Goal: Obtain resource: Obtain resource

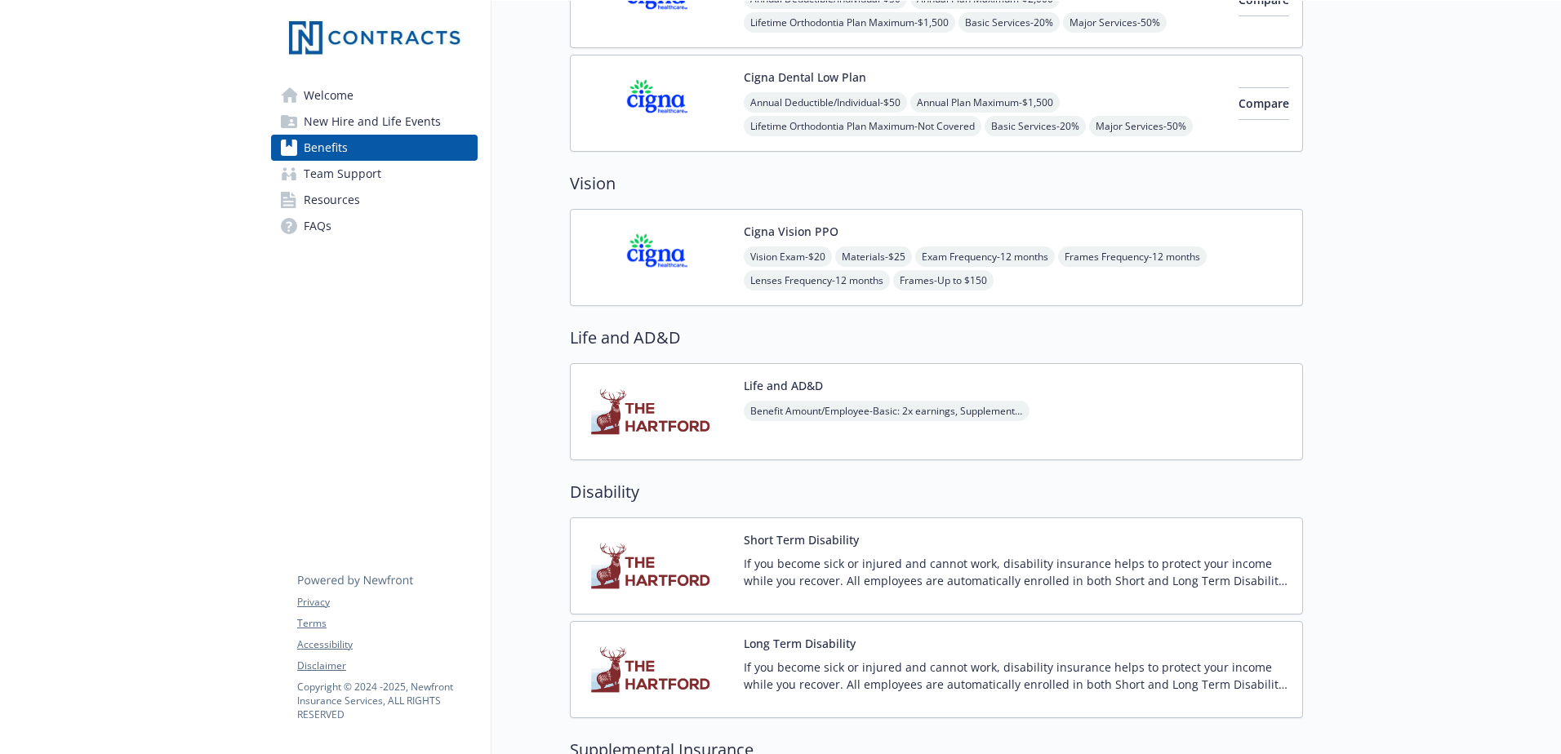
scroll to position [735, 0]
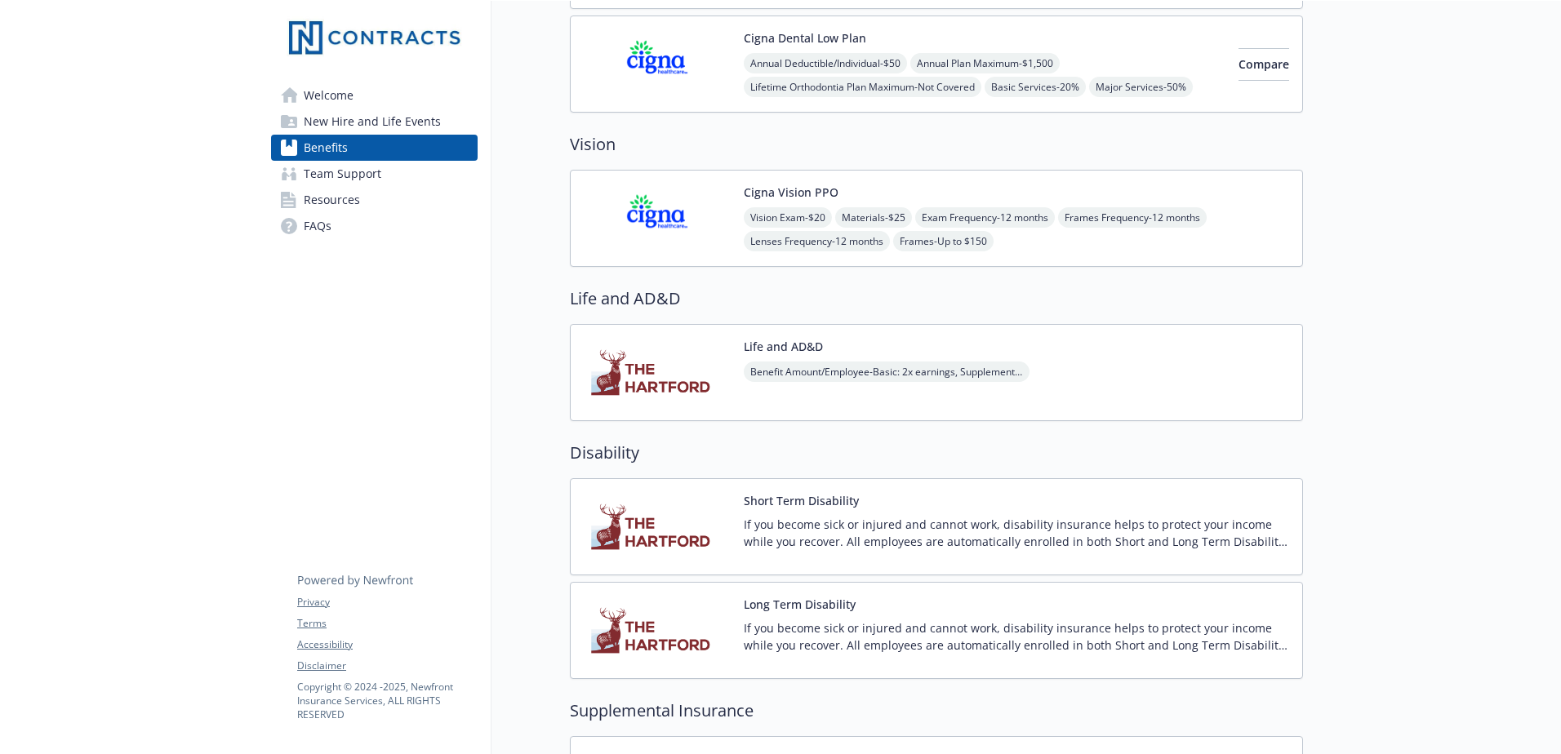
click at [697, 362] on img at bounding box center [657, 372] width 147 height 69
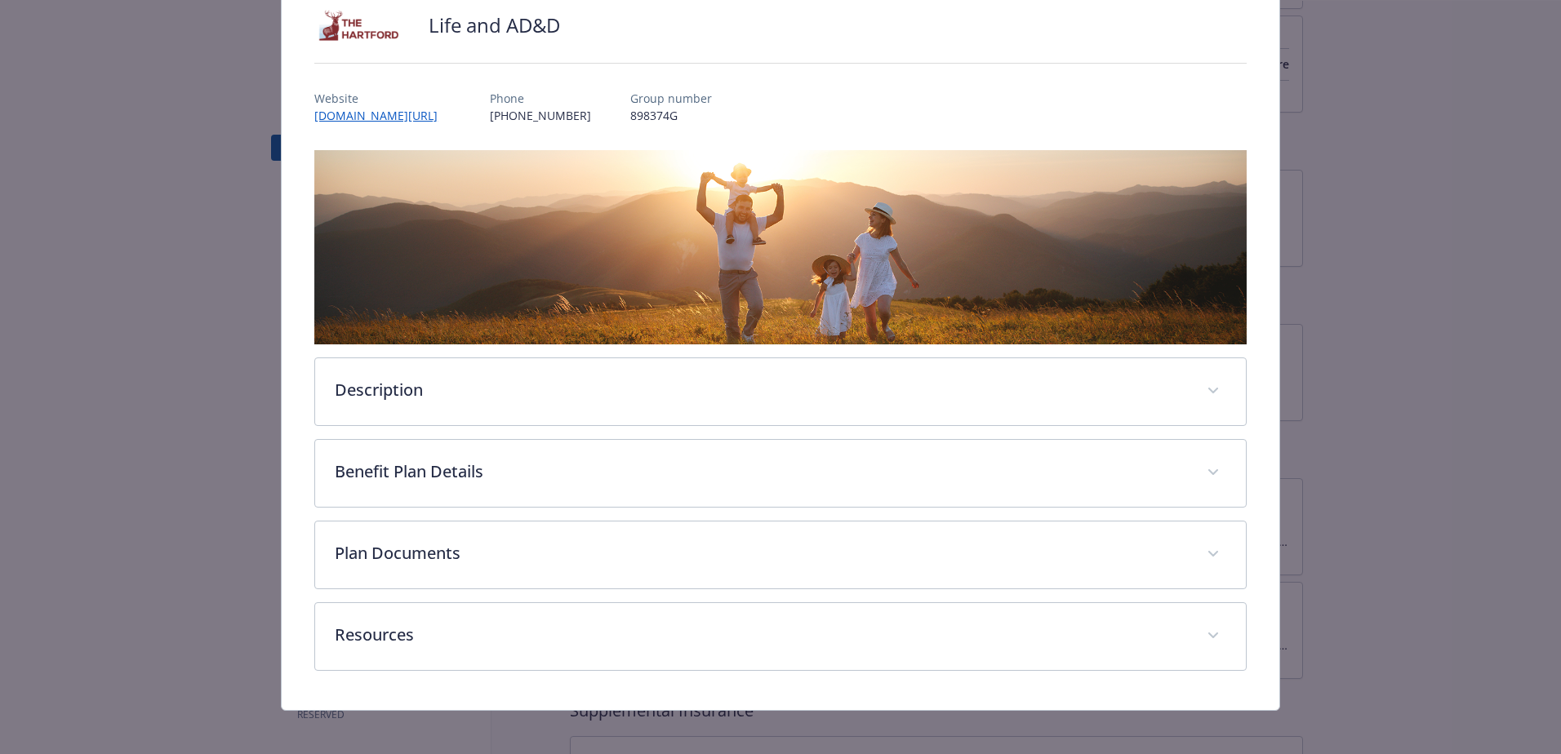
scroll to position [132, 0]
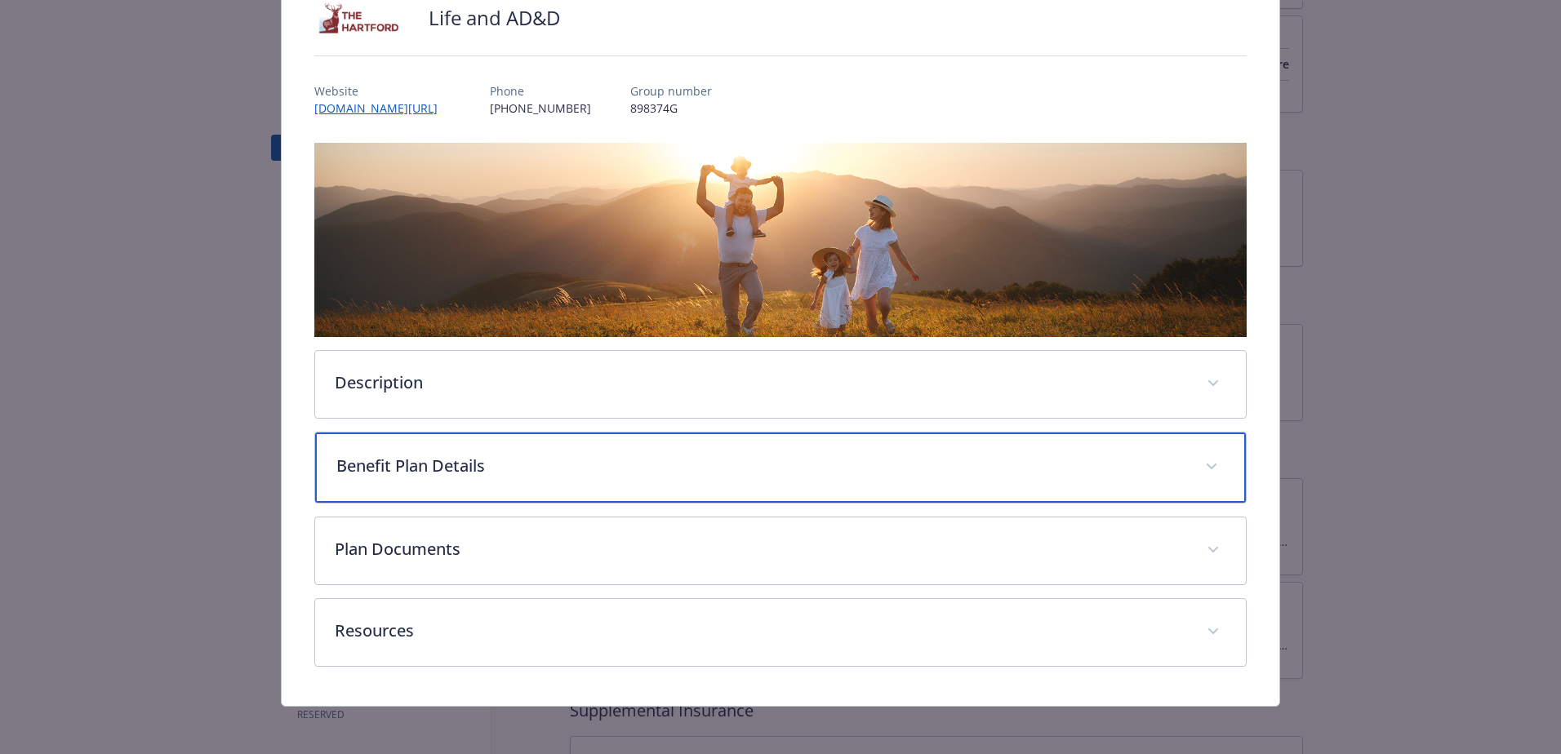
click at [533, 467] on p "Benefit Plan Details" at bounding box center [760, 466] width 849 height 24
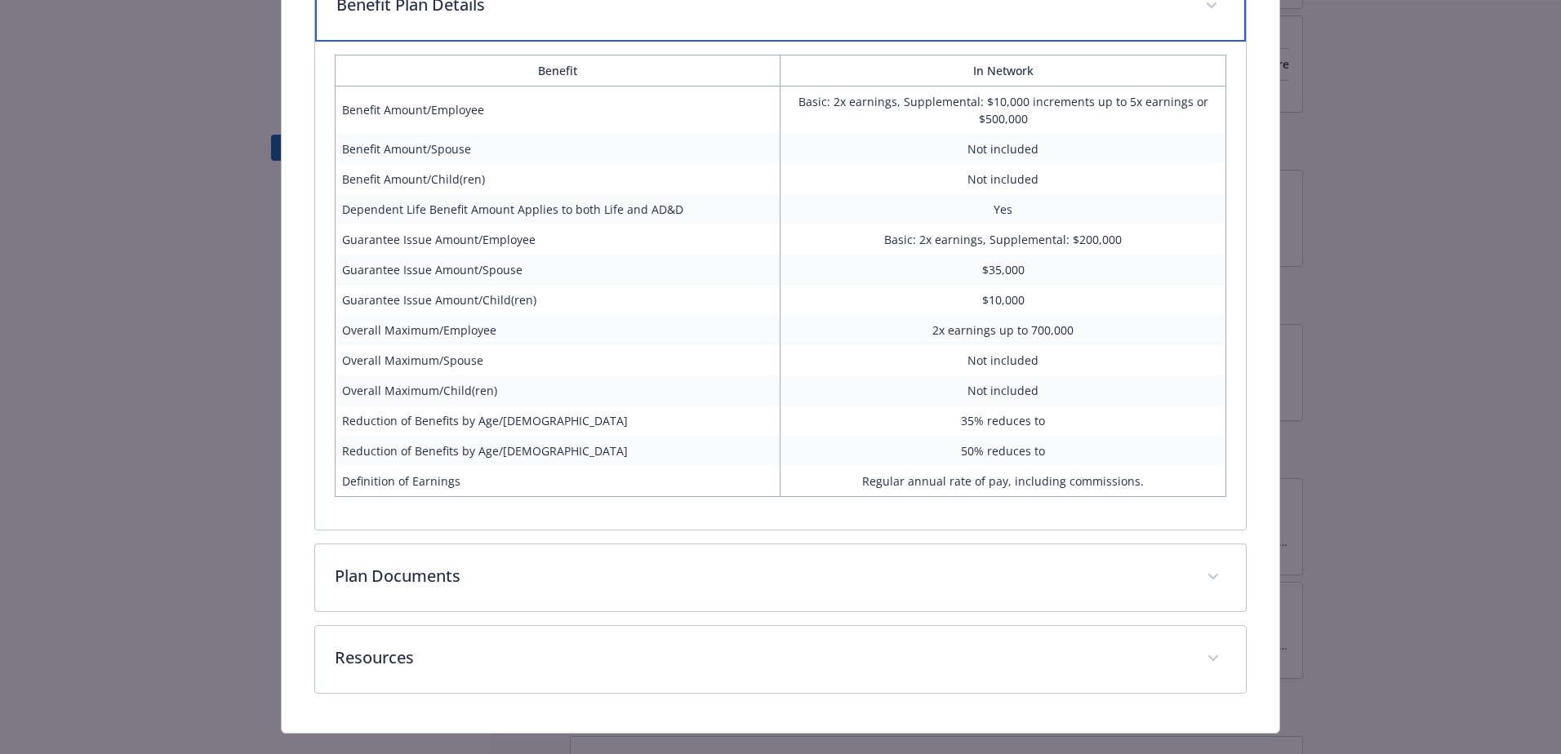
scroll to position [624, 0]
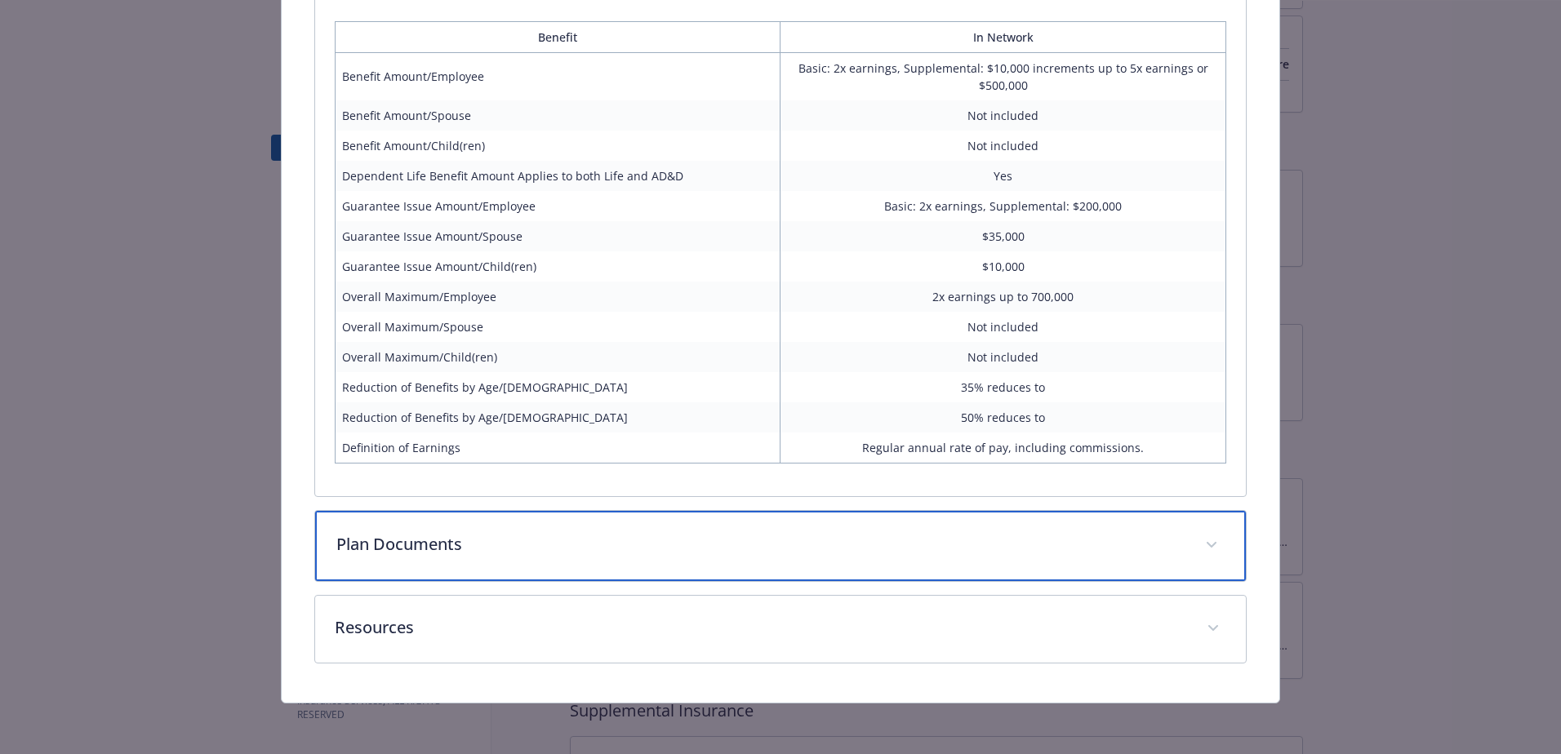
click at [753, 535] on p "Plan Documents" at bounding box center [760, 544] width 849 height 24
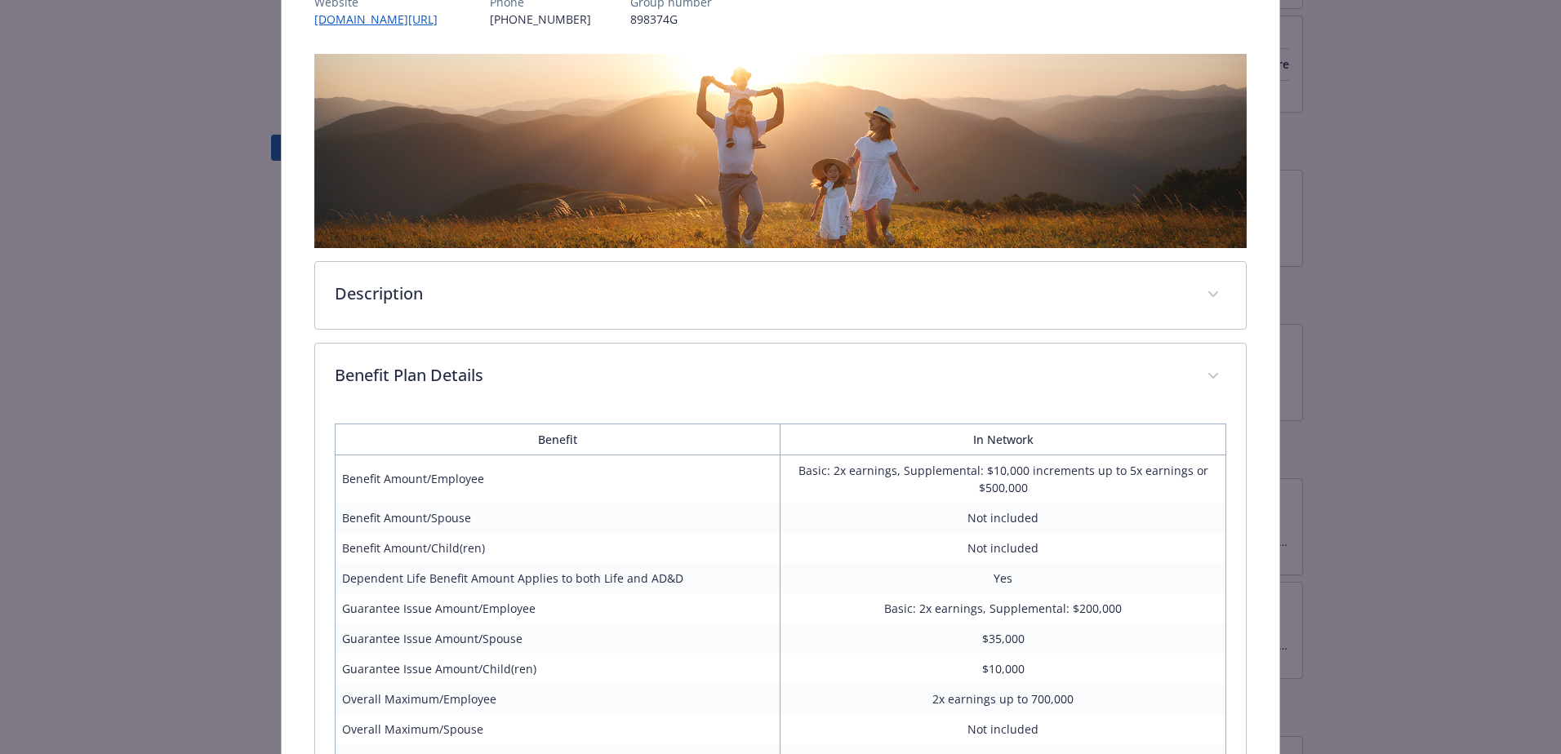
scroll to position [0, 0]
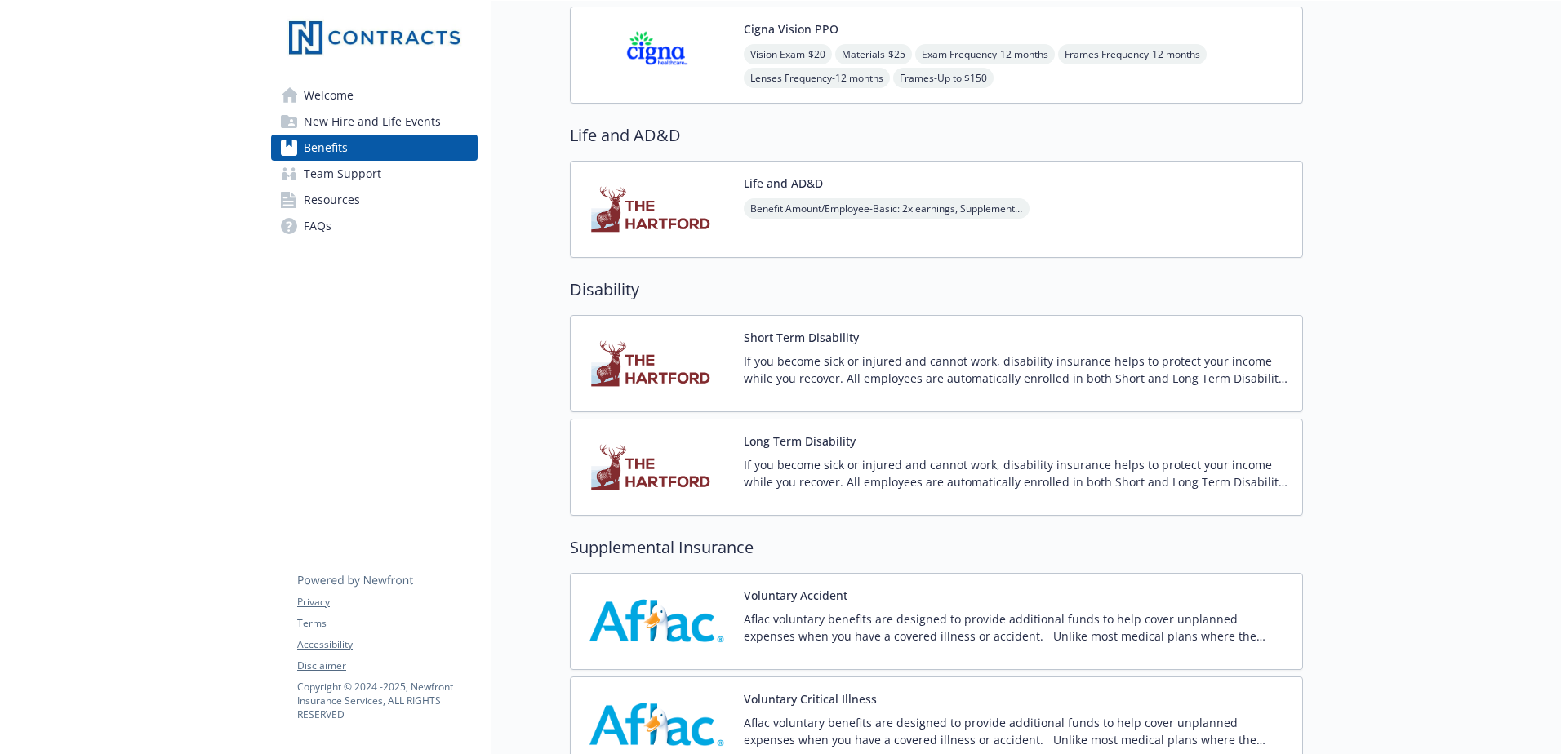
click at [942, 371] on p "If you become sick or injured and cannot work, disability insurance helps to pr…" at bounding box center [1016, 370] width 545 height 34
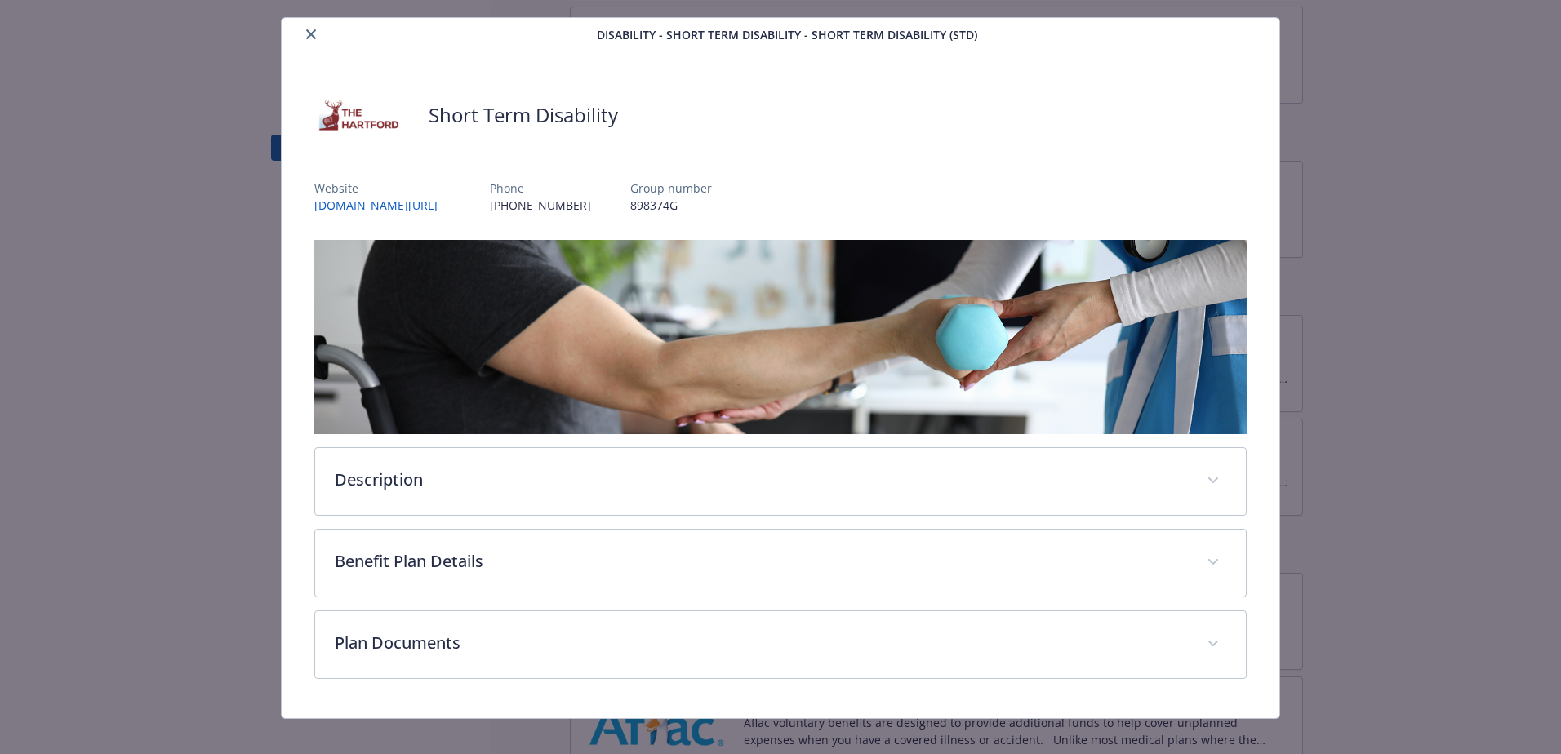
scroll to position [51, 0]
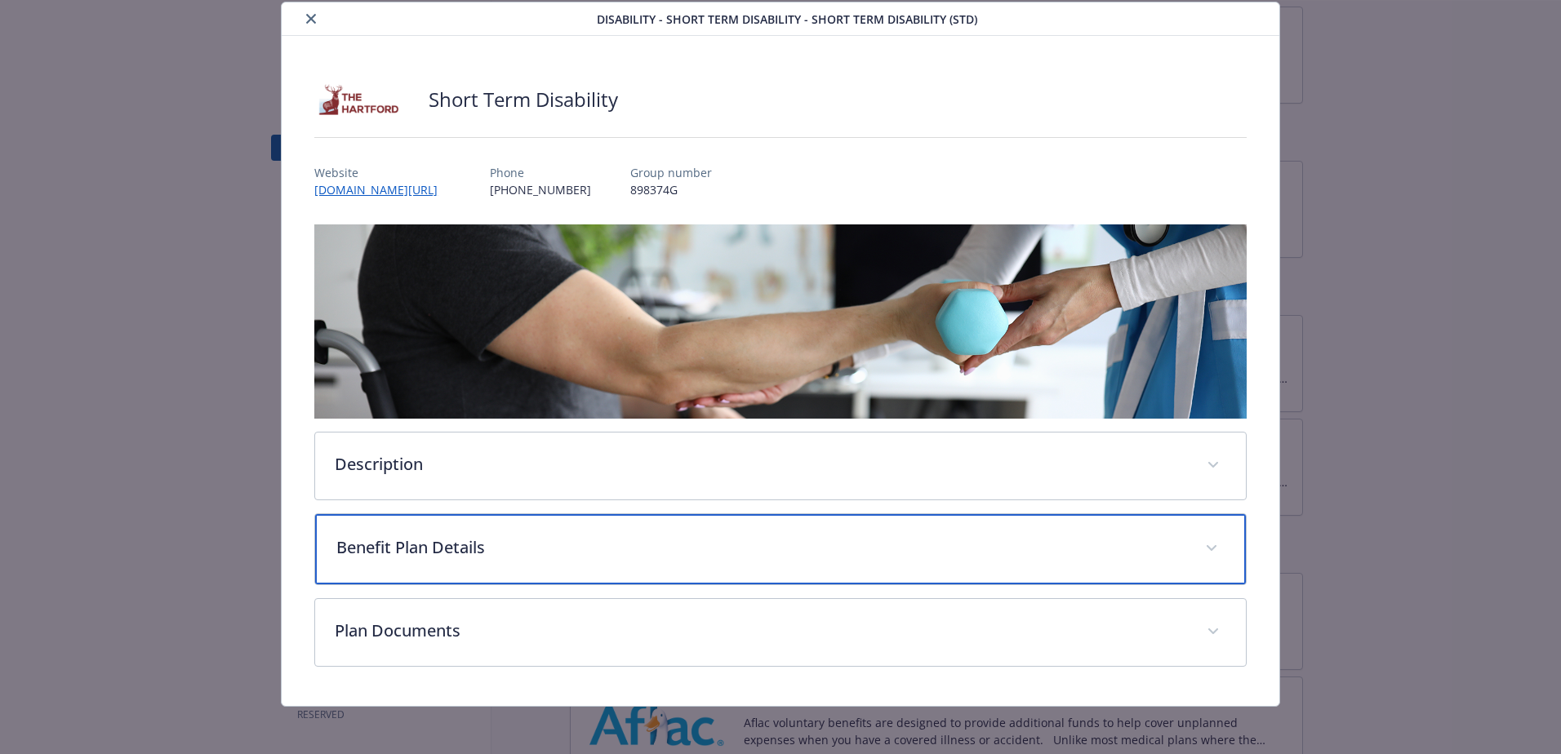
click at [460, 531] on div "Benefit Plan Details" at bounding box center [780, 549] width 931 height 70
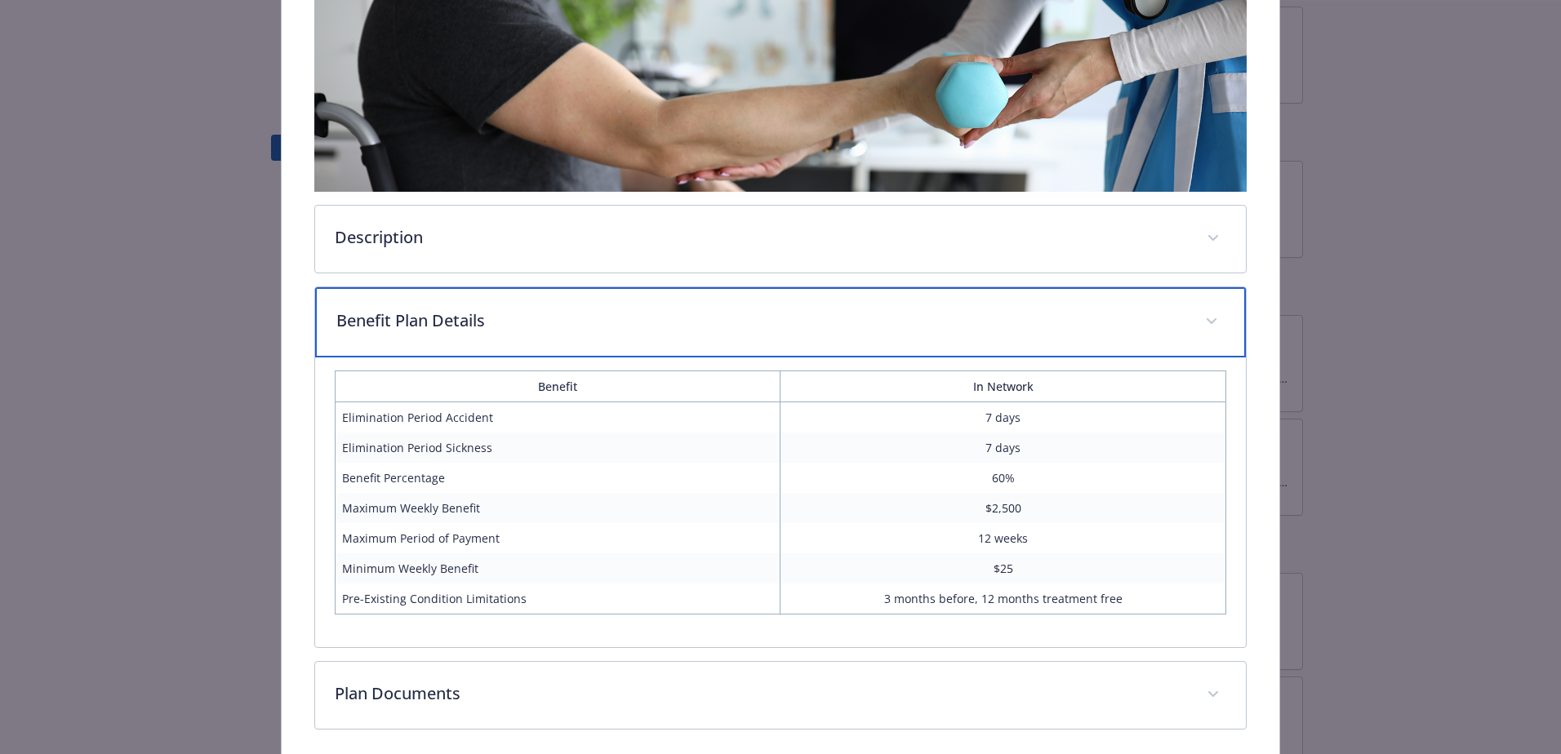
scroll to position [295, 0]
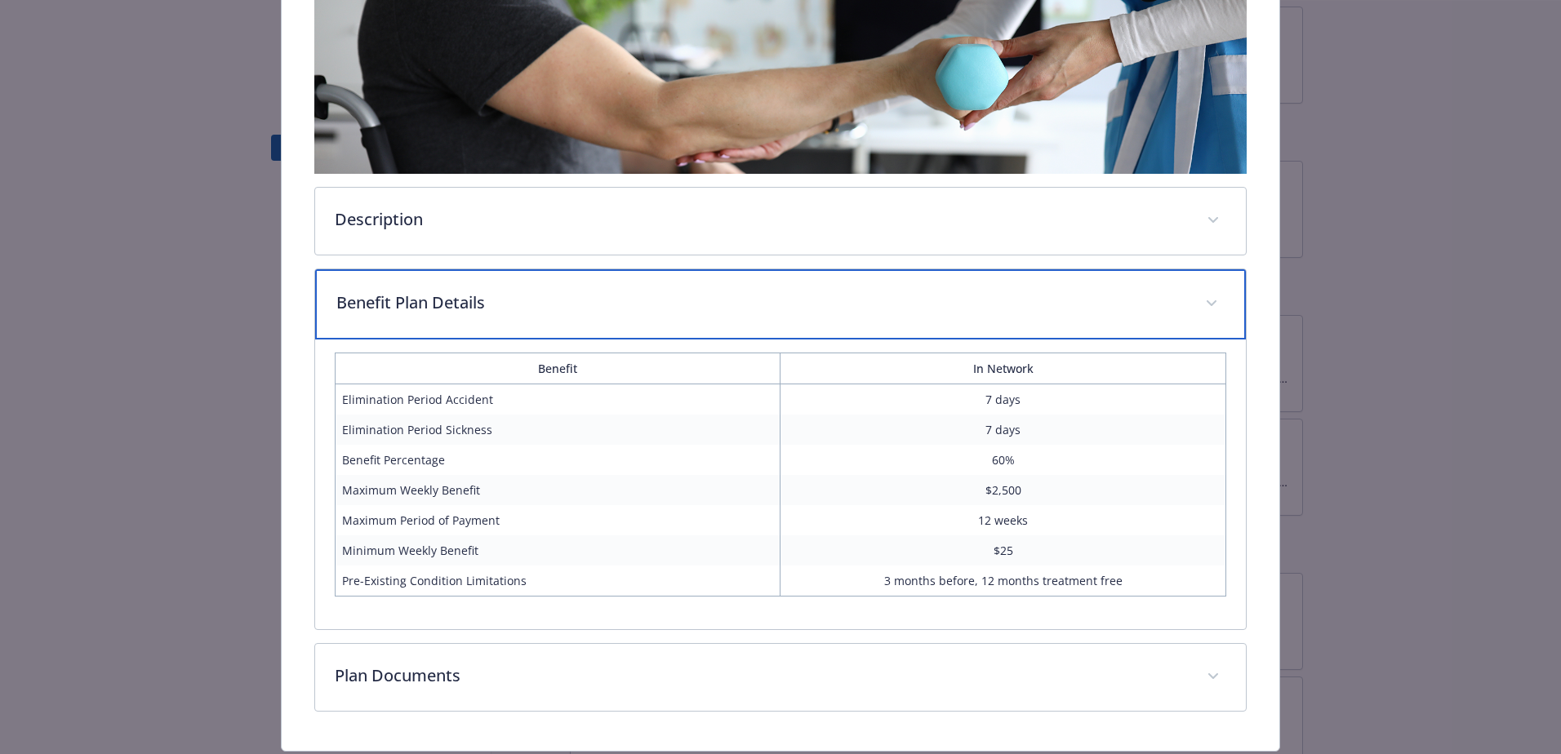
click at [550, 300] on p "Benefit Plan Details" at bounding box center [760, 303] width 849 height 24
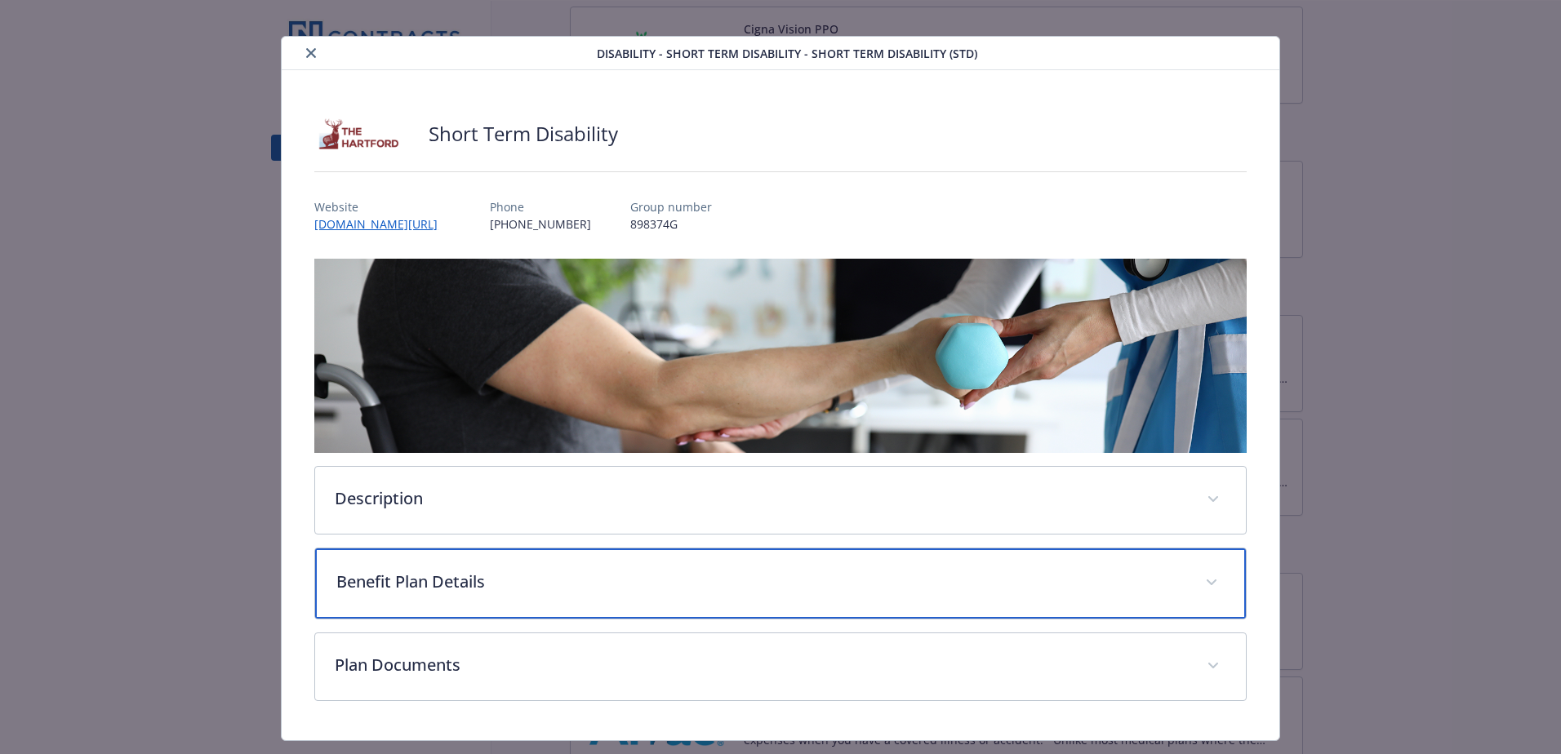
scroll to position [0, 0]
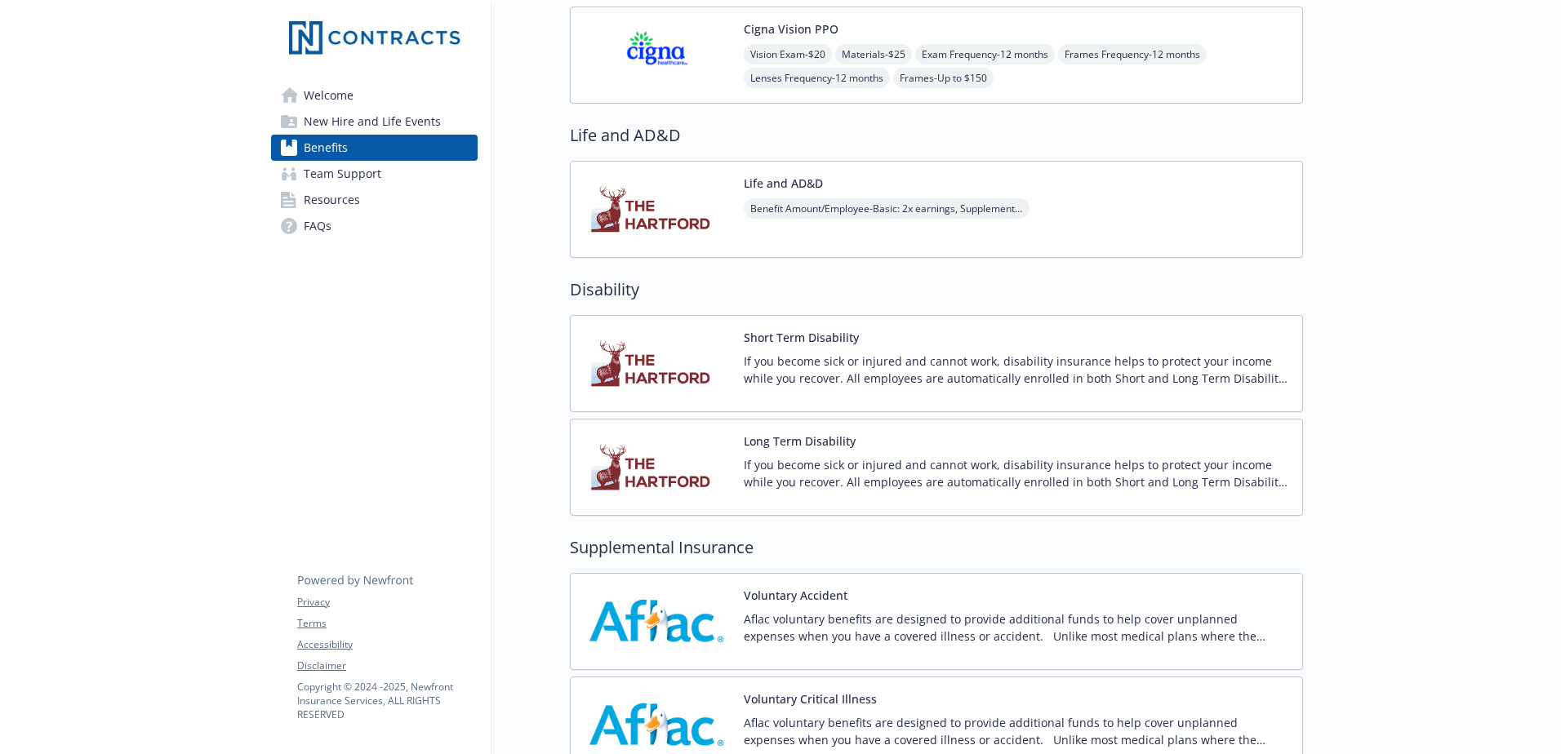
click at [972, 424] on div "Long Term Disability If you become sick or injured and cannot work, disability …" at bounding box center [936, 467] width 733 height 97
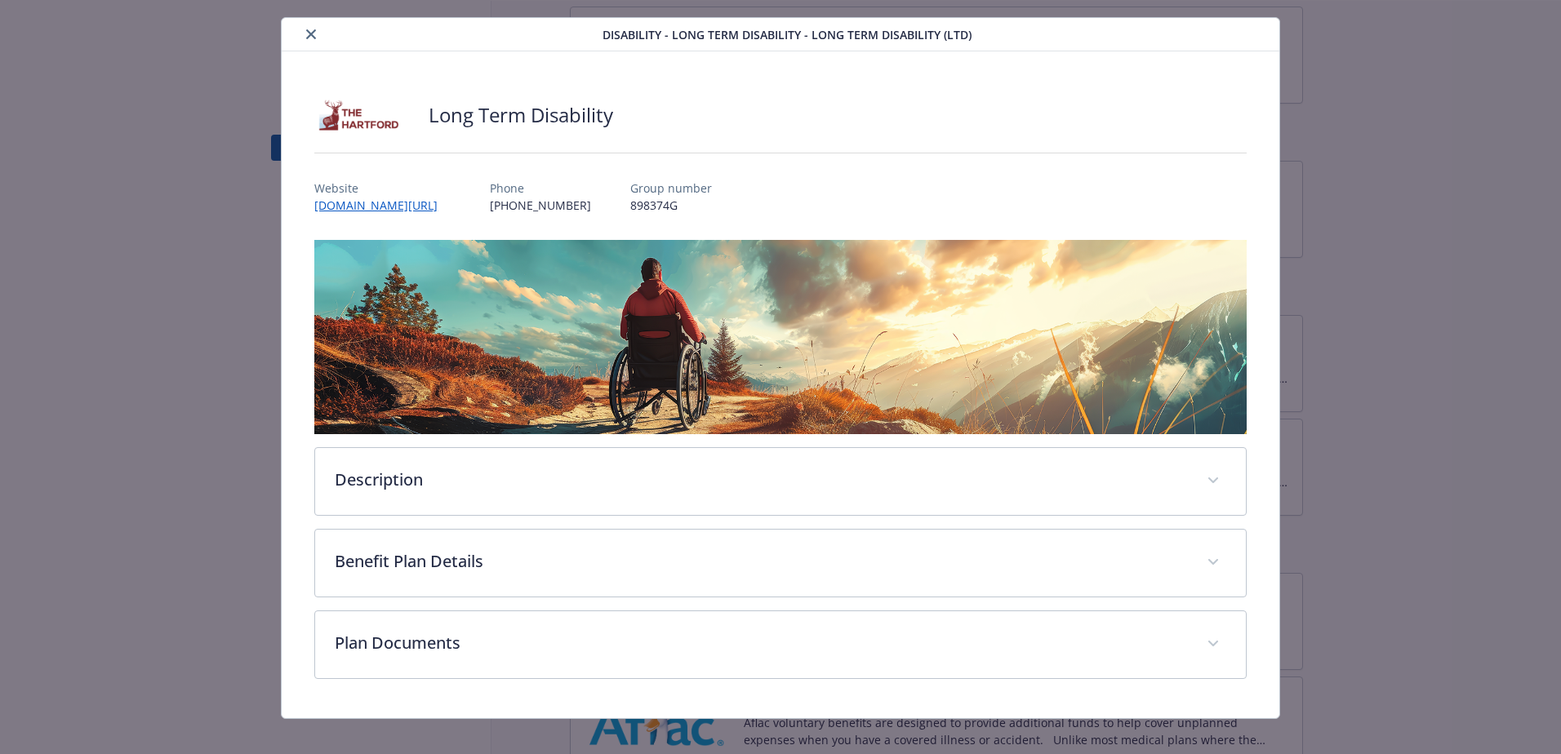
scroll to position [51, 0]
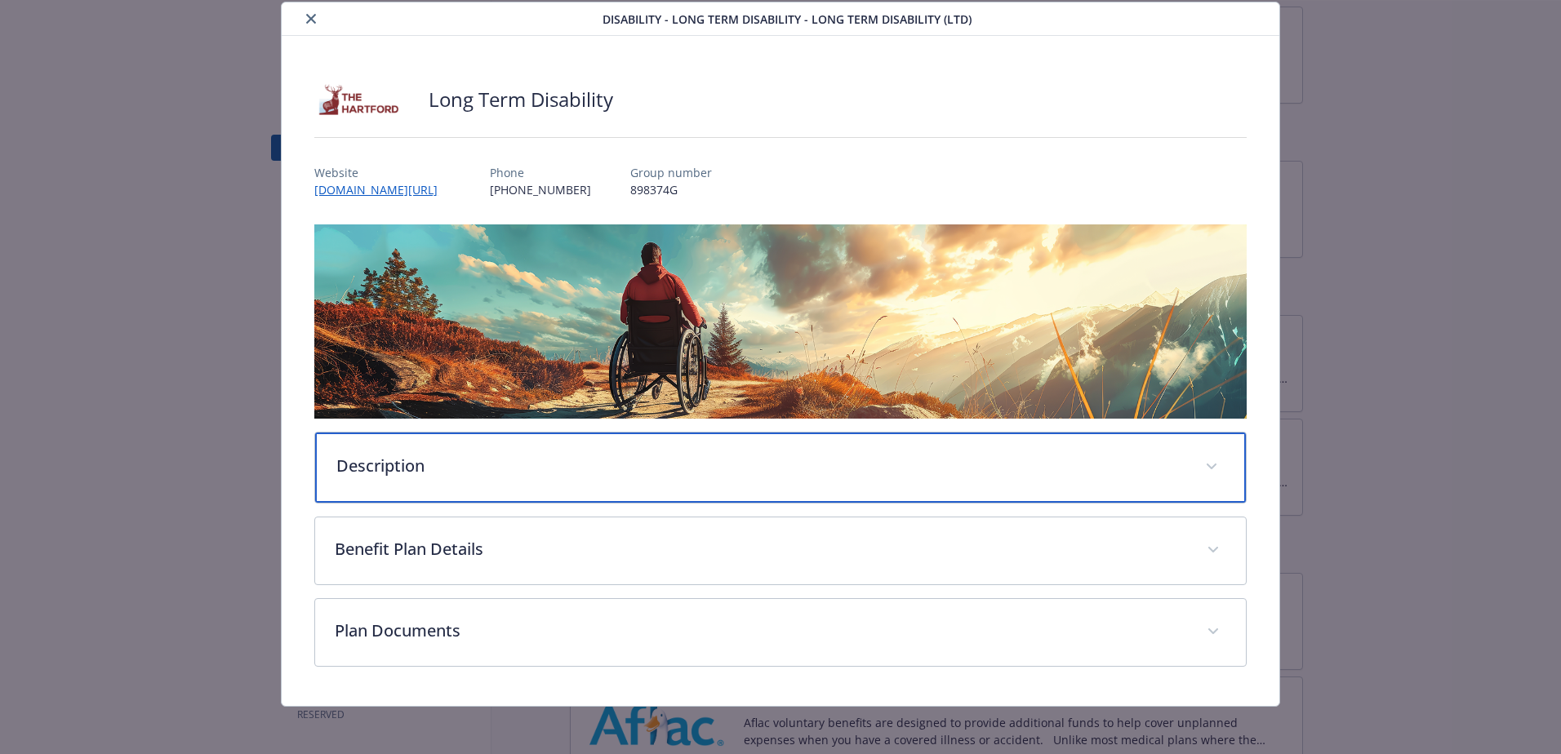
click at [644, 475] on div "Description" at bounding box center [780, 468] width 931 height 70
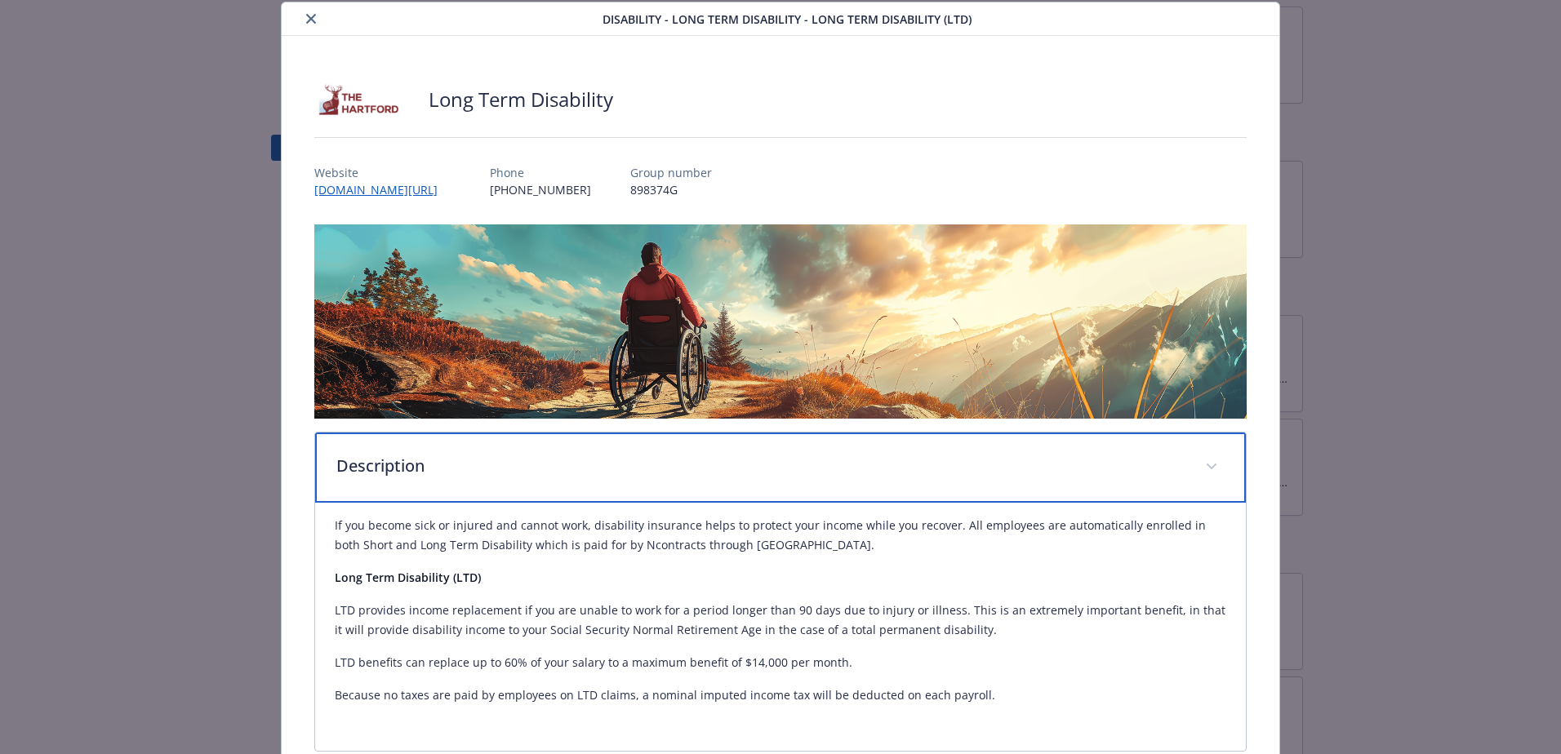
click at [644, 475] on p "Description" at bounding box center [760, 466] width 849 height 24
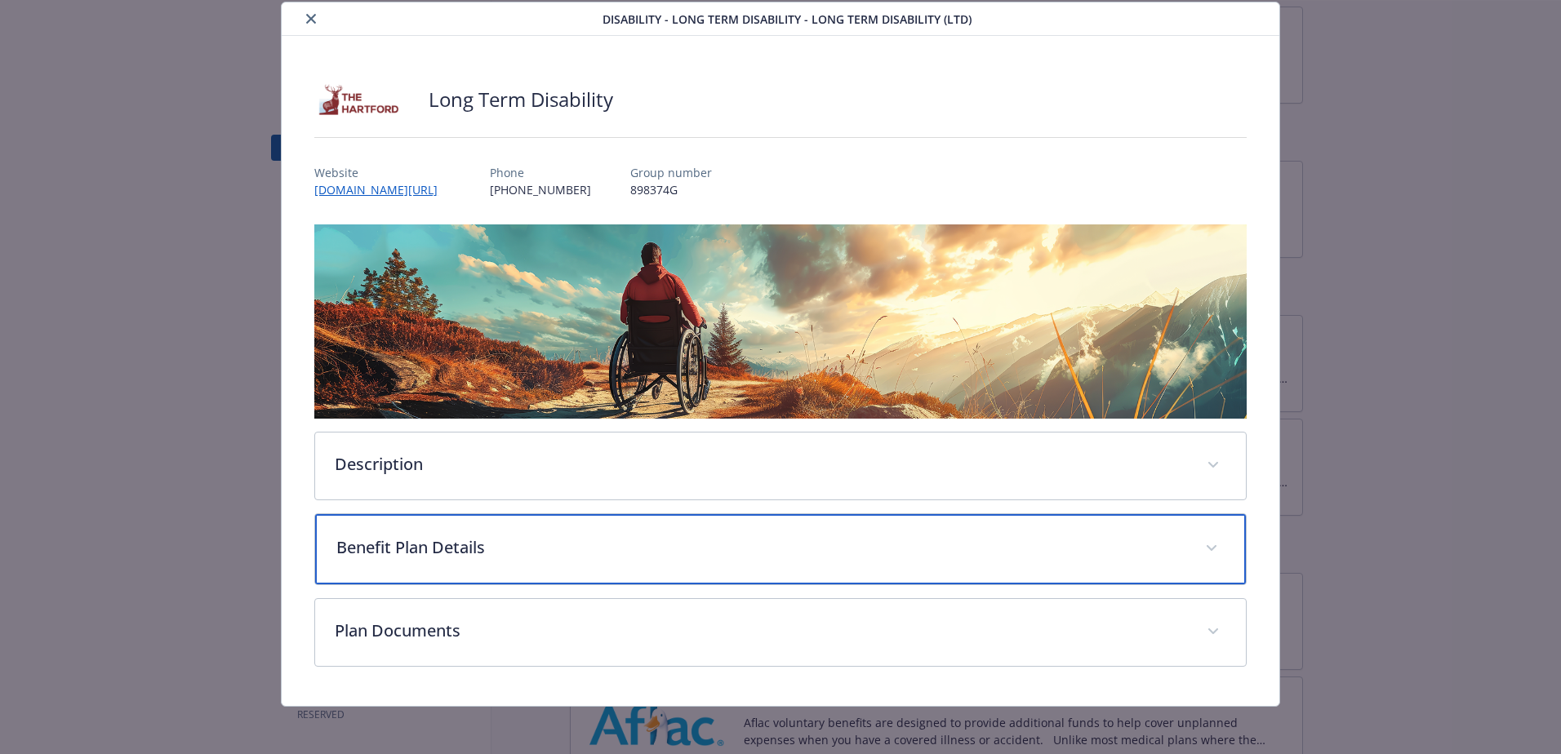
click at [645, 571] on div "Benefit Plan Details" at bounding box center [780, 549] width 931 height 70
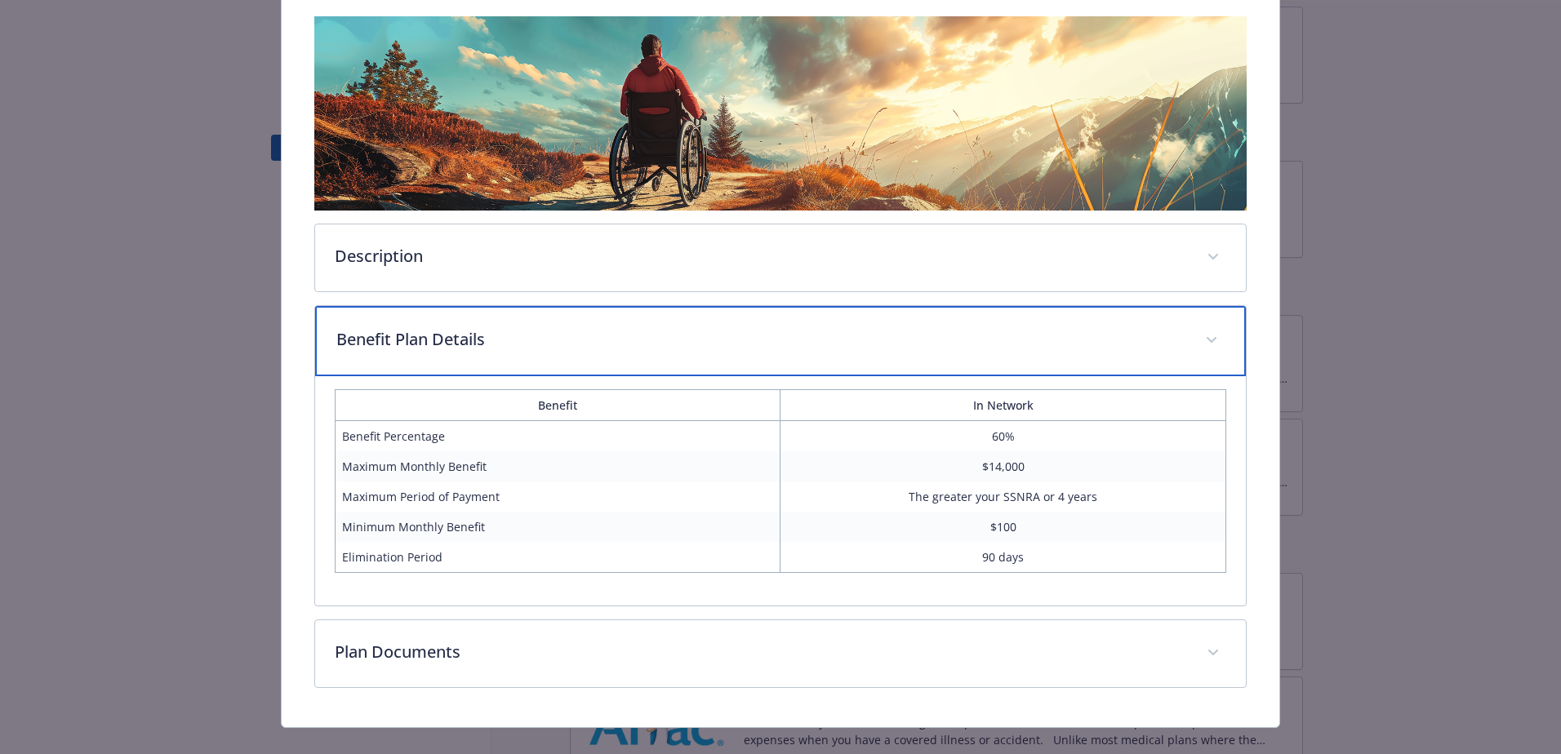
scroll to position [283, 0]
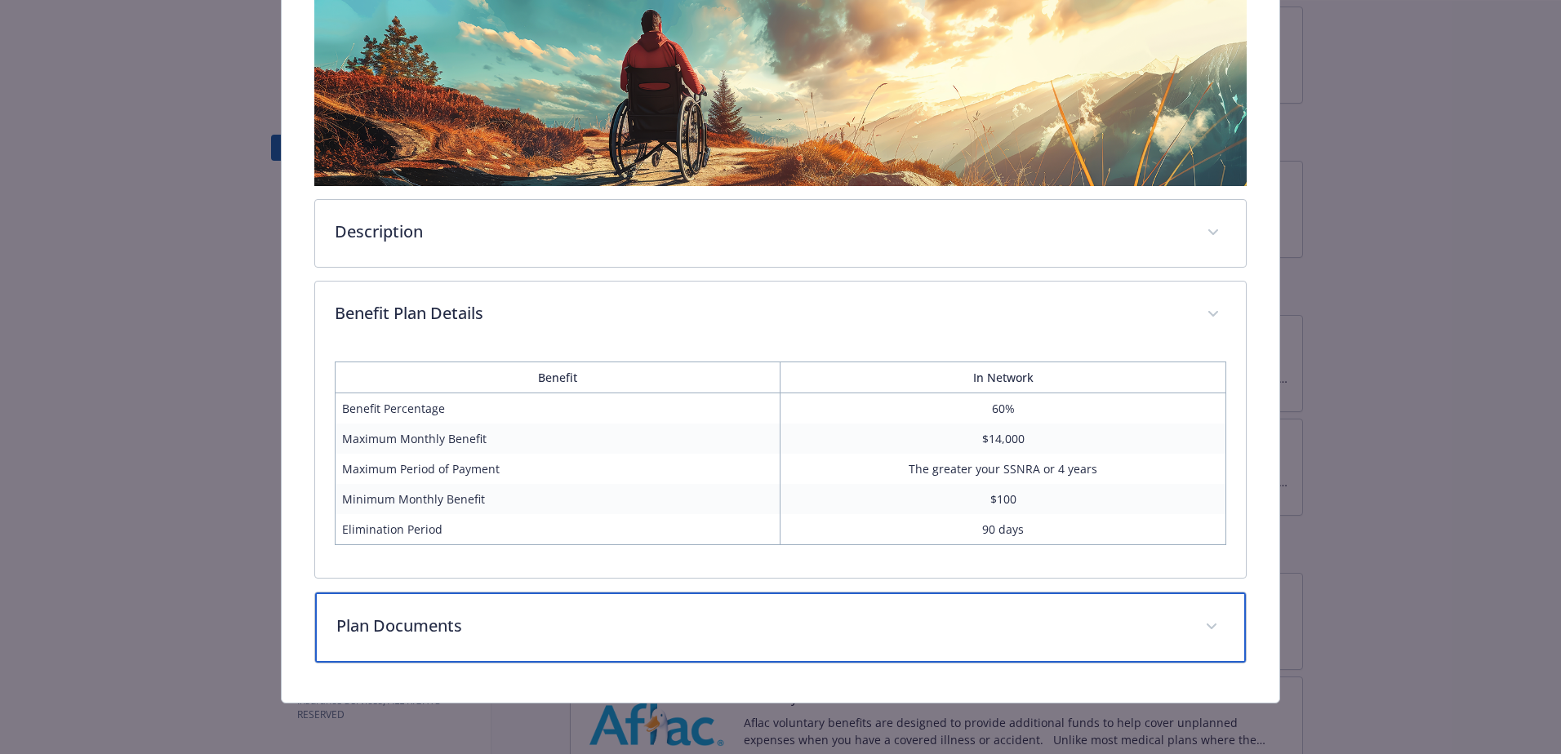
click at [511, 635] on p "Plan Documents" at bounding box center [760, 626] width 849 height 24
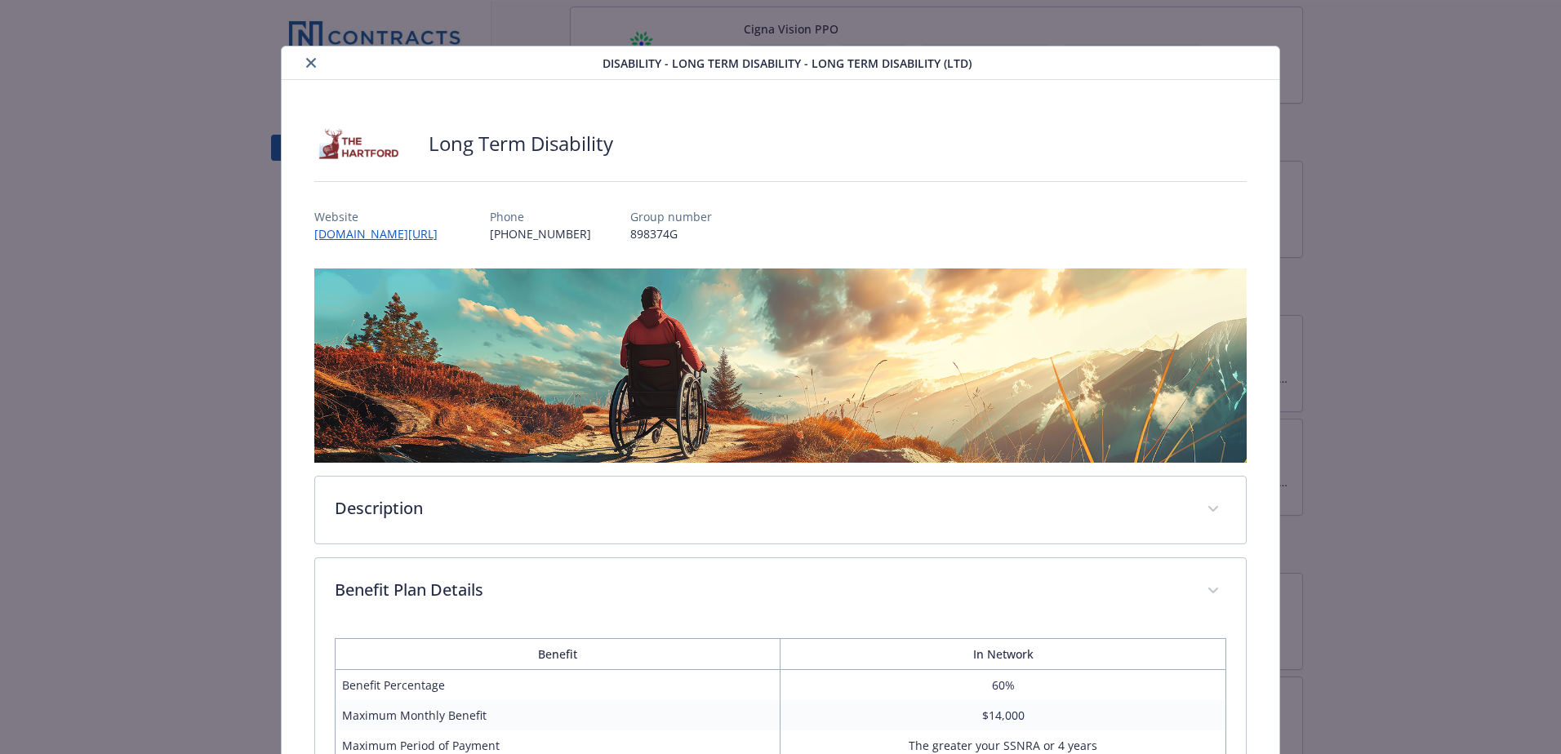
scroll to position [0, 0]
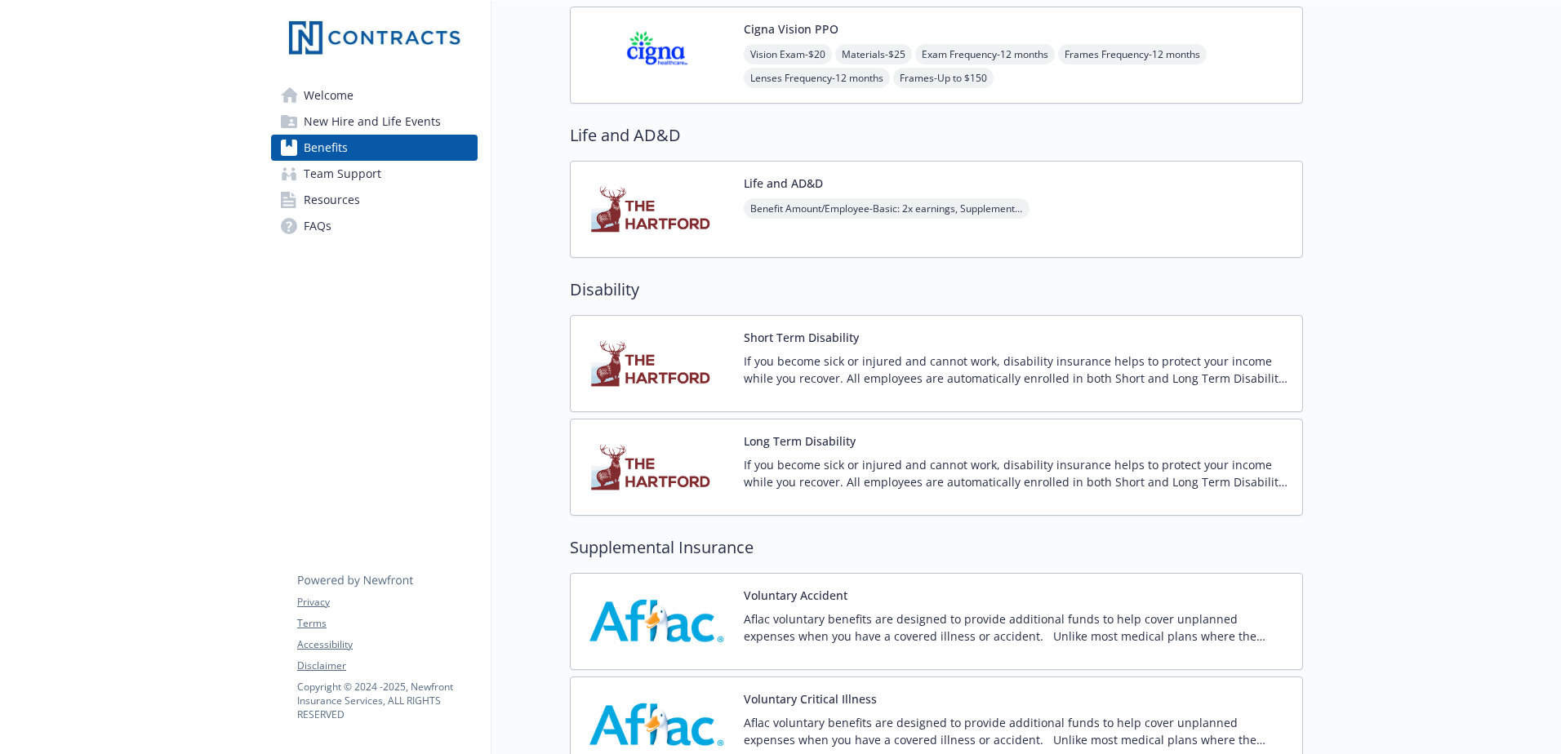
click at [900, 359] on p "If you become sick or injured and cannot work, disability insurance helps to pr…" at bounding box center [1016, 370] width 545 height 34
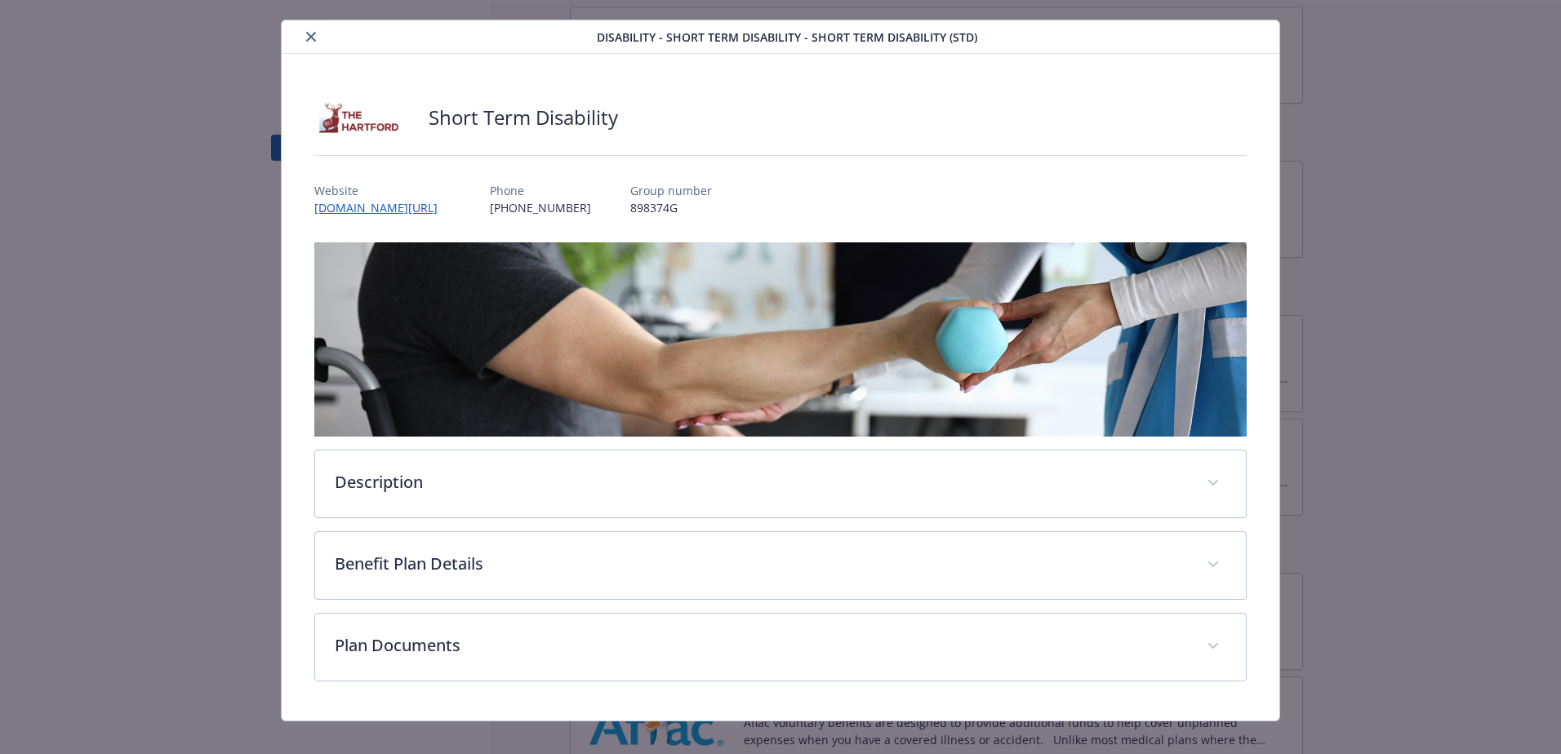
scroll to position [51, 0]
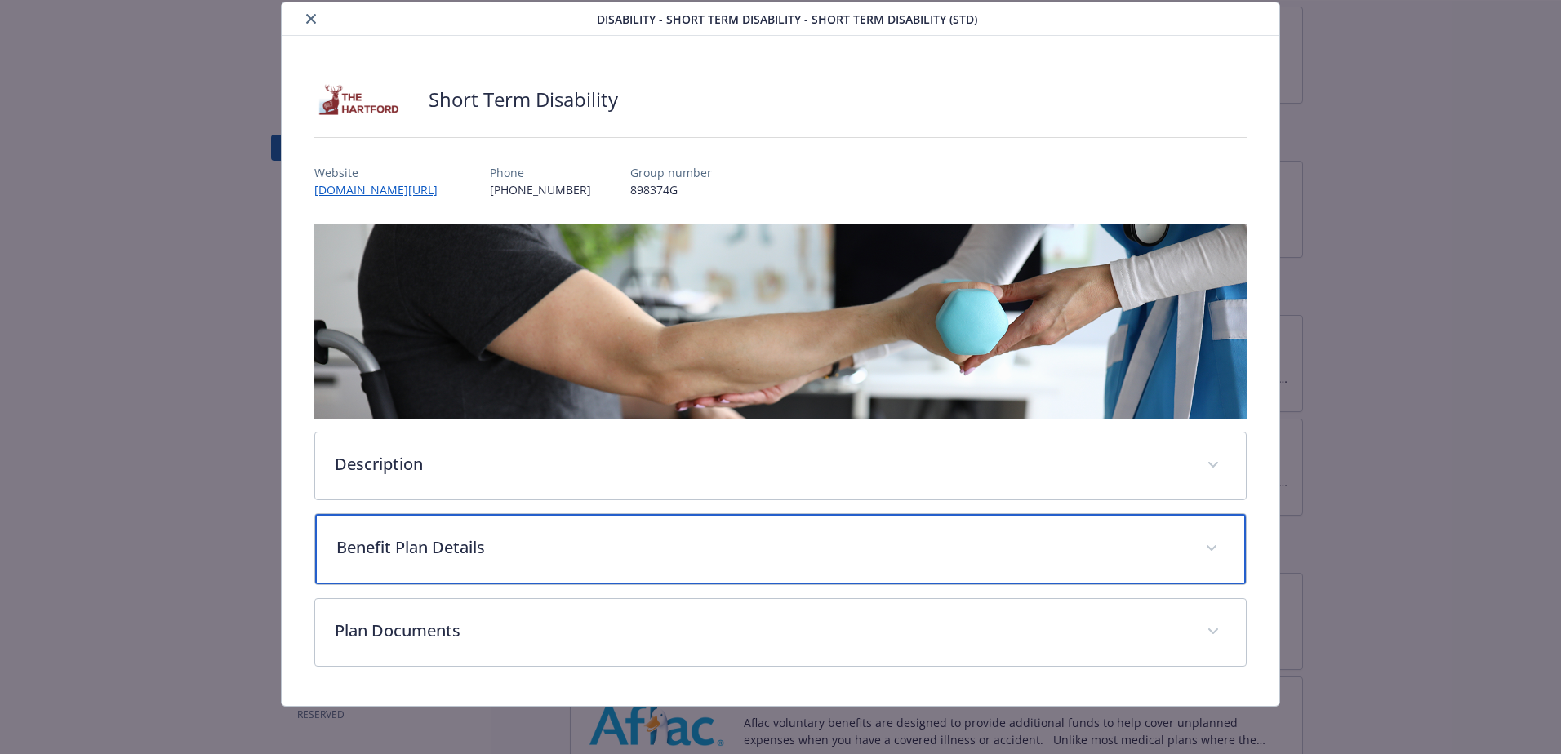
click at [671, 550] on p "Benefit Plan Details" at bounding box center [760, 547] width 849 height 24
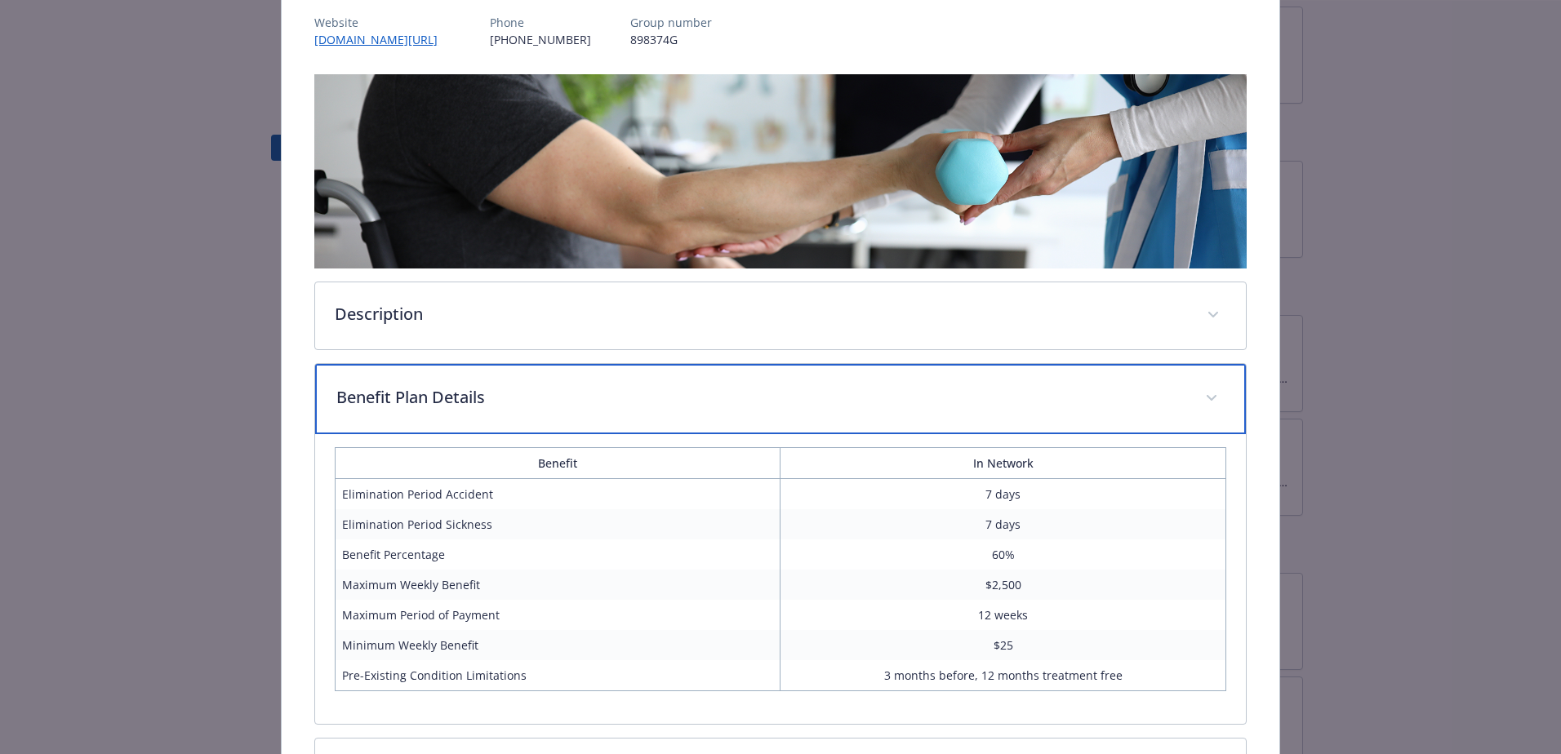
scroll to position [214, 0]
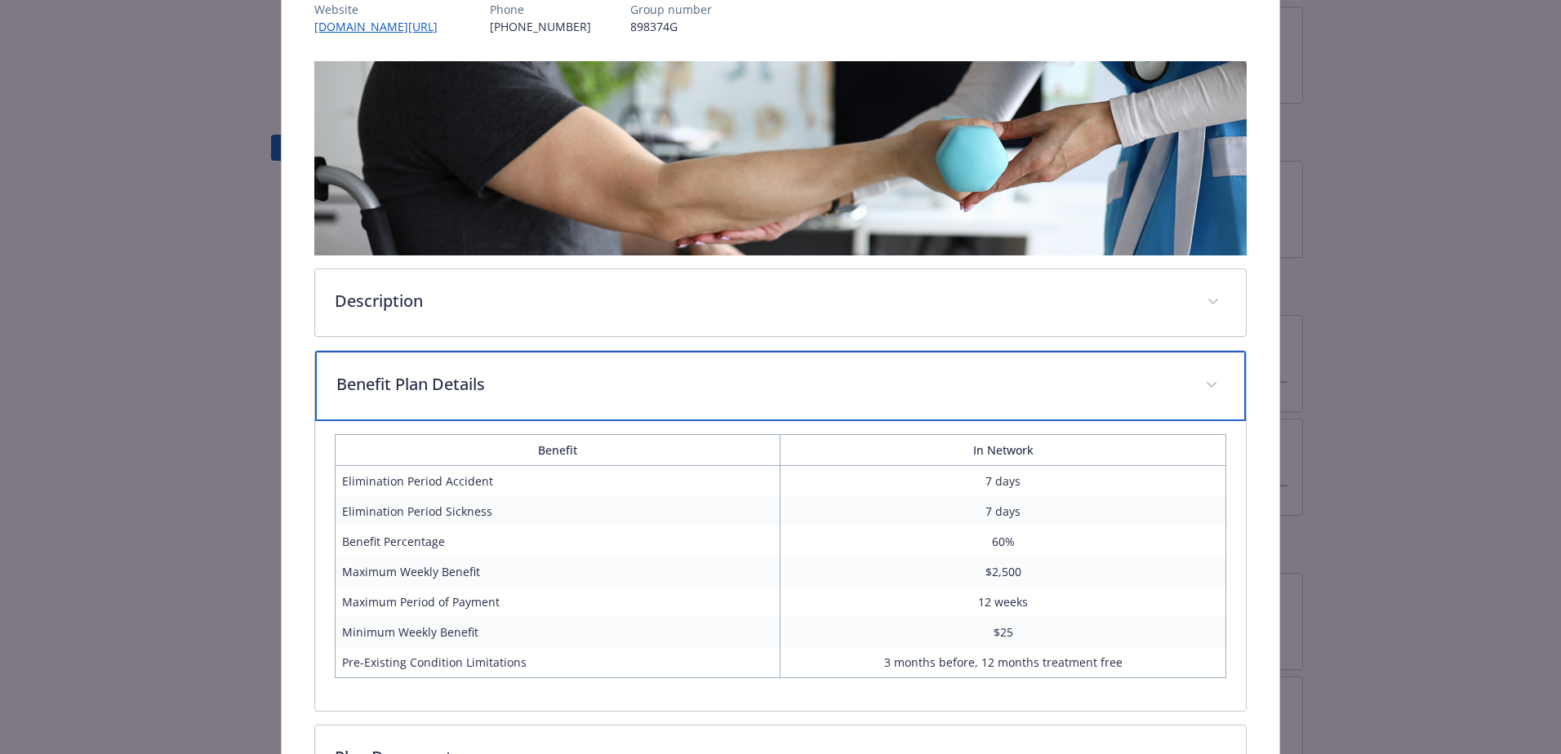
click at [586, 377] on p "Benefit Plan Details" at bounding box center [760, 384] width 849 height 24
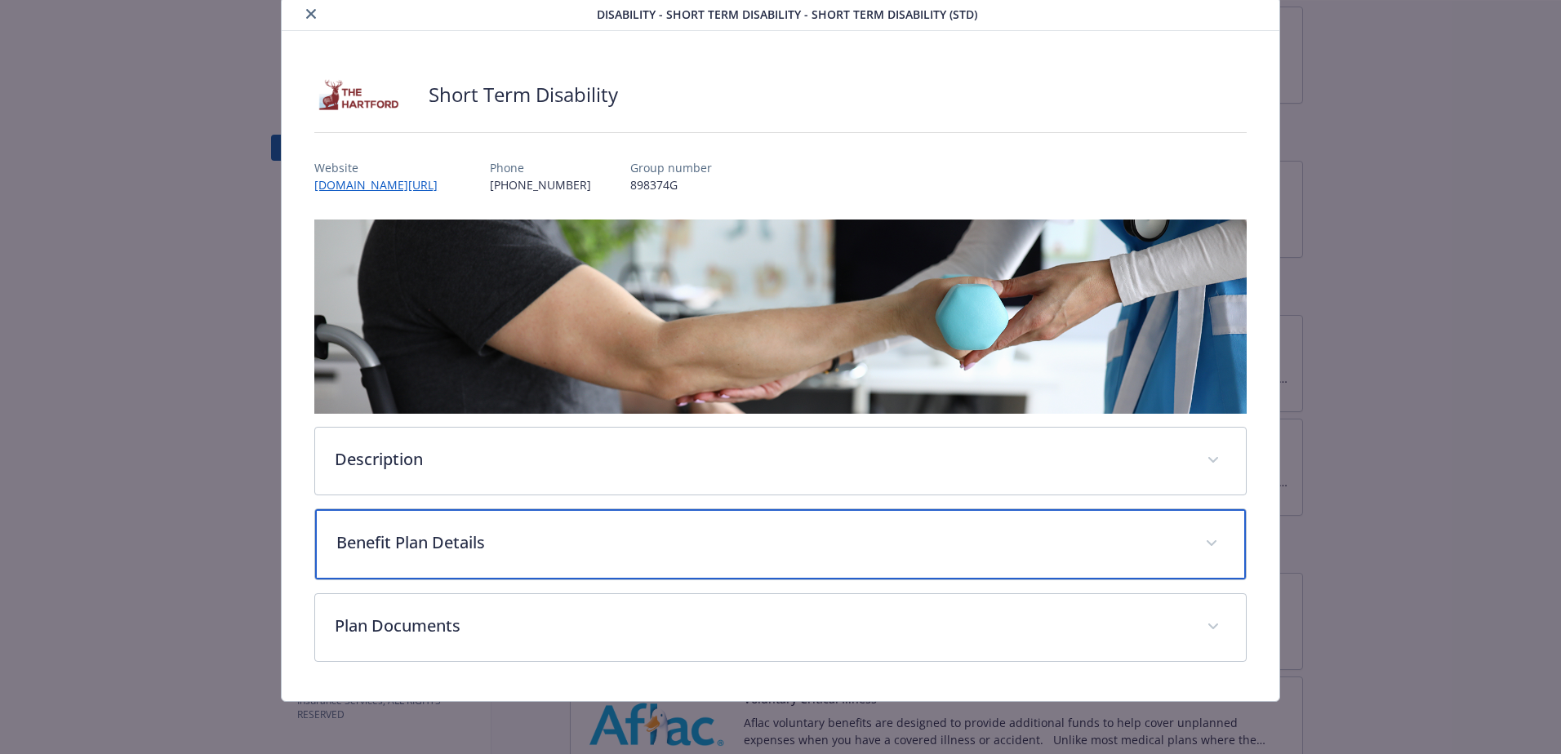
scroll to position [54, 0]
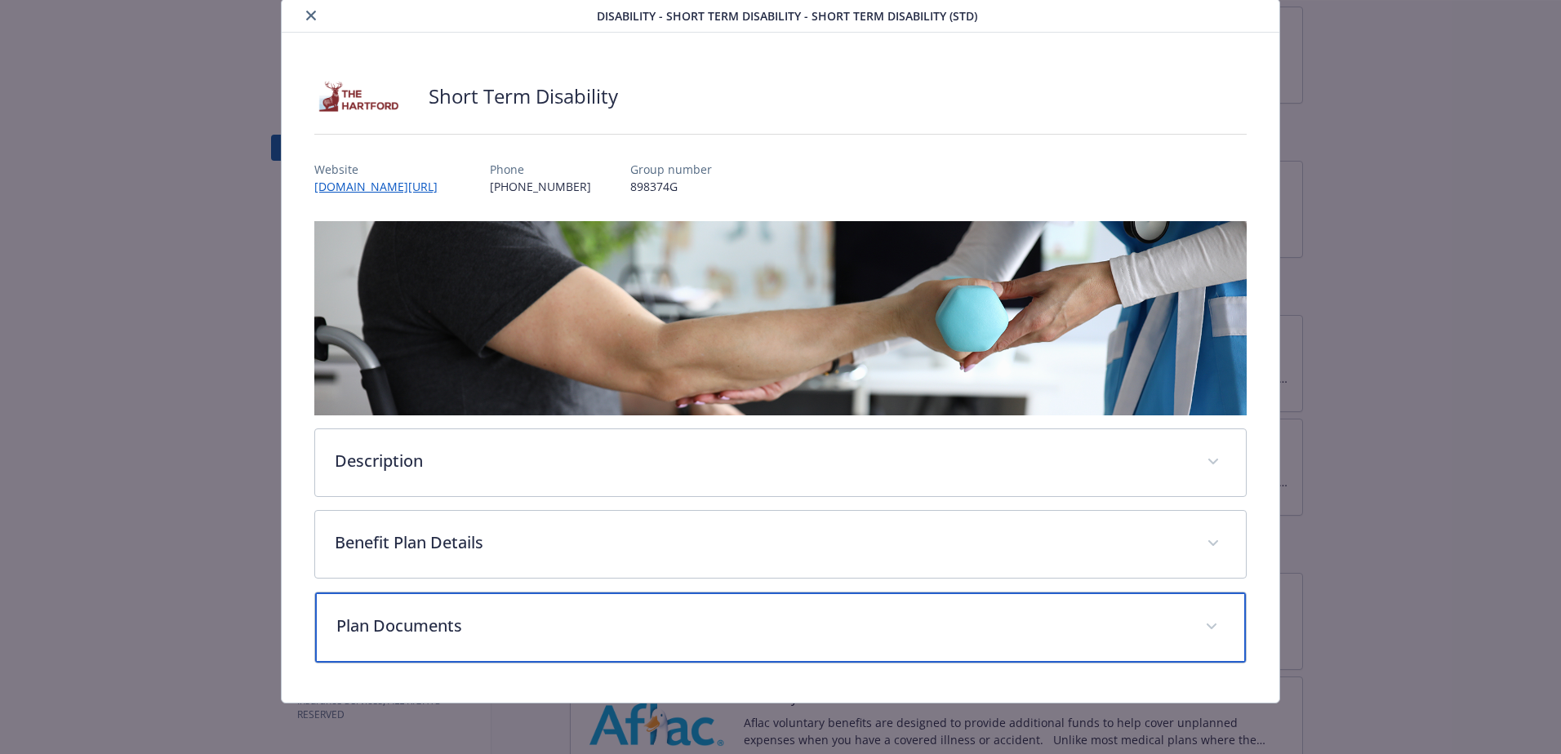
click at [487, 620] on p "Plan Documents" at bounding box center [760, 626] width 849 height 24
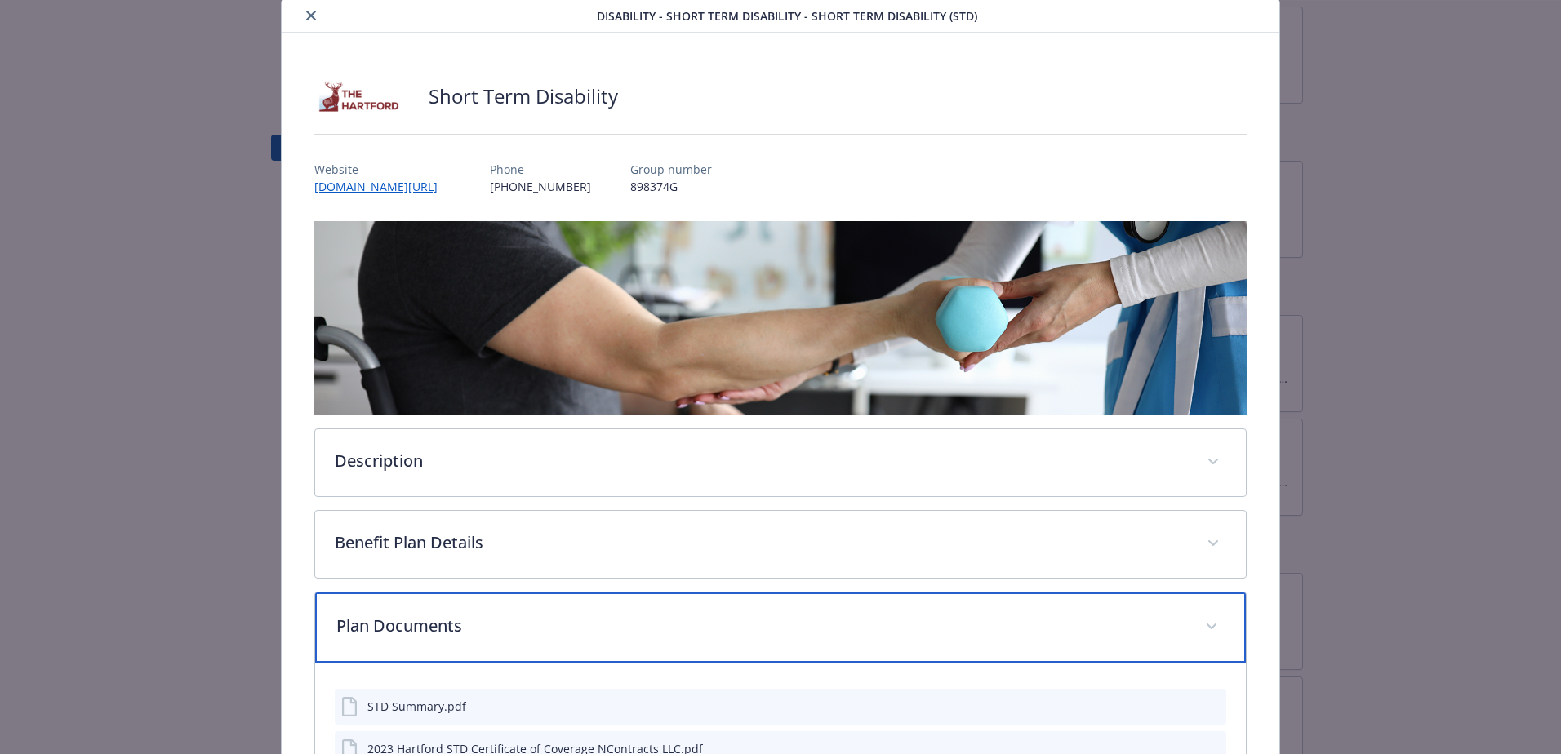
scroll to position [191, 0]
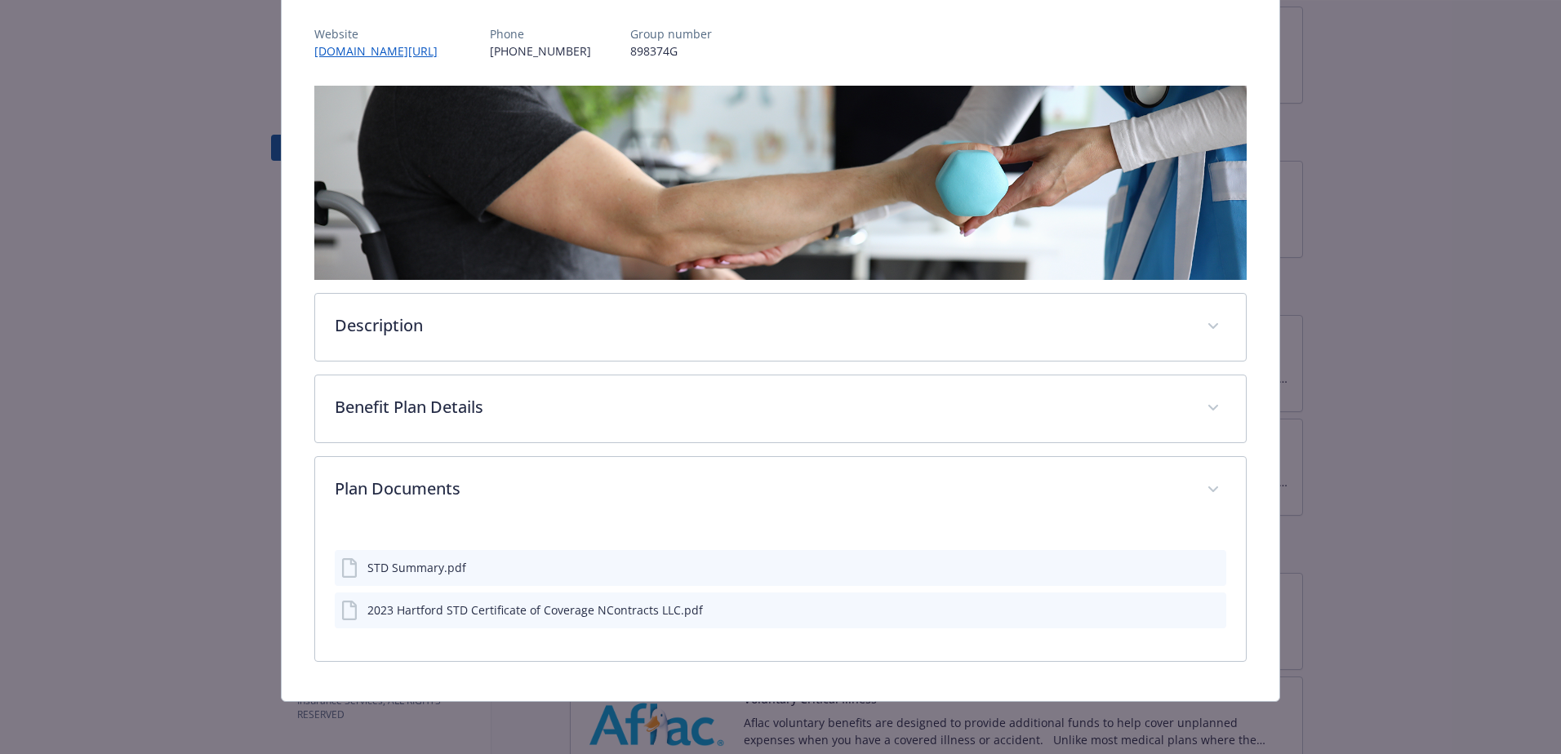
click at [429, 568] on div "STD Summary.pdf" at bounding box center [416, 567] width 99 height 17
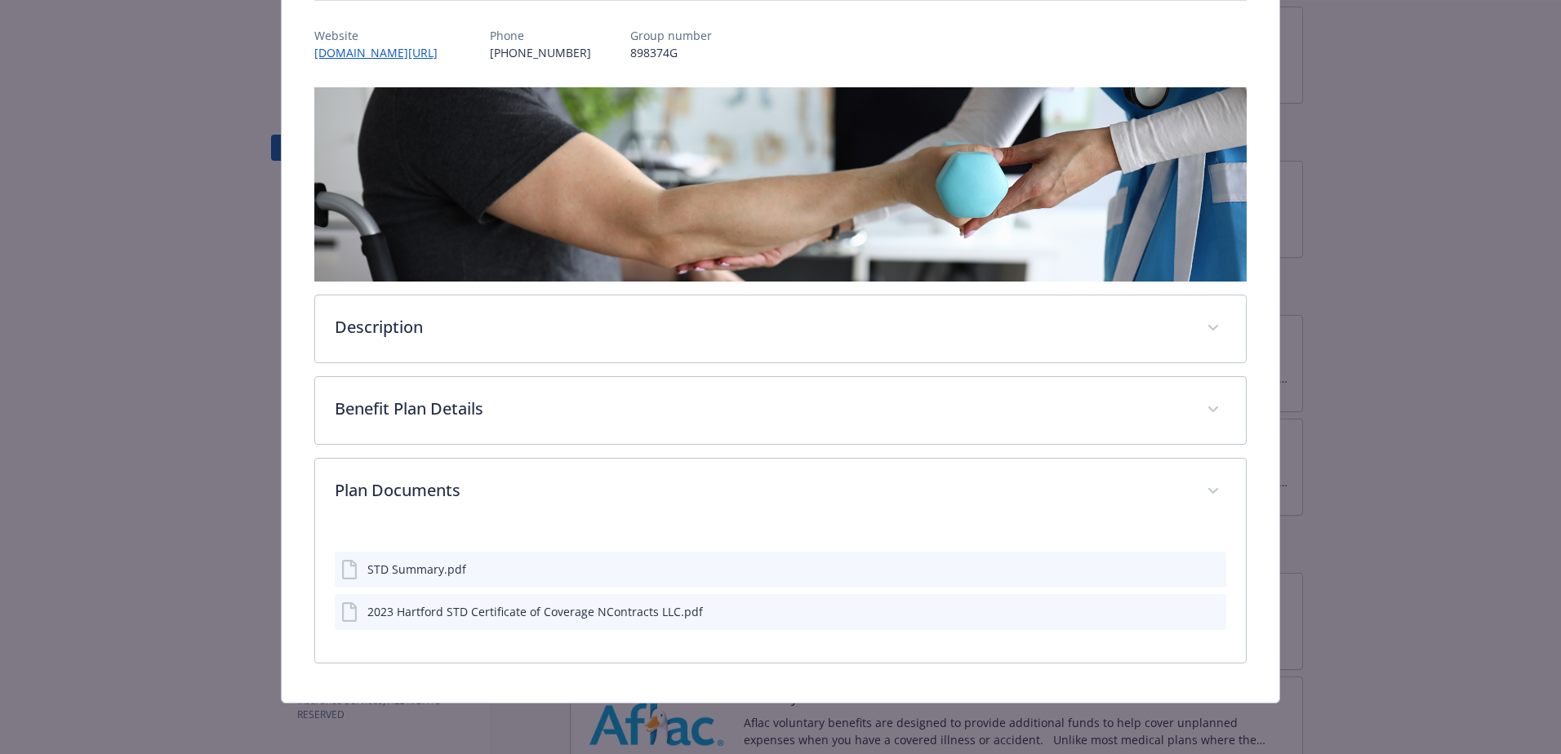
click at [1182, 567] on div "details for plan Disability - Short Term Disability - Short Term Disability (ST…" at bounding box center [1199, 569] width 41 height 17
click at [1177, 569] on icon "download file" at bounding box center [1183, 568] width 13 height 13
click at [1180, 611] on button "download file" at bounding box center [1183, 610] width 16 height 16
